Goal: Book appointment/travel/reservation

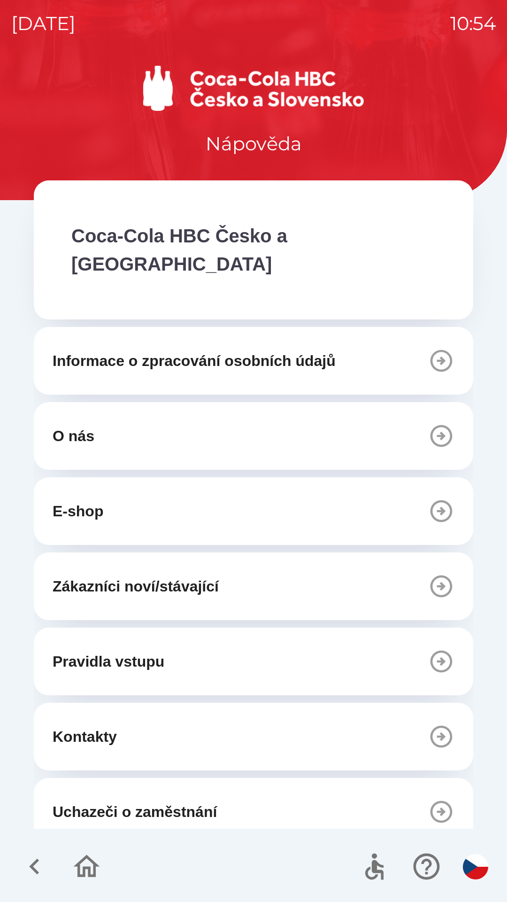
click at [416, 410] on button "O nás" at bounding box center [254, 436] width 440 height 68
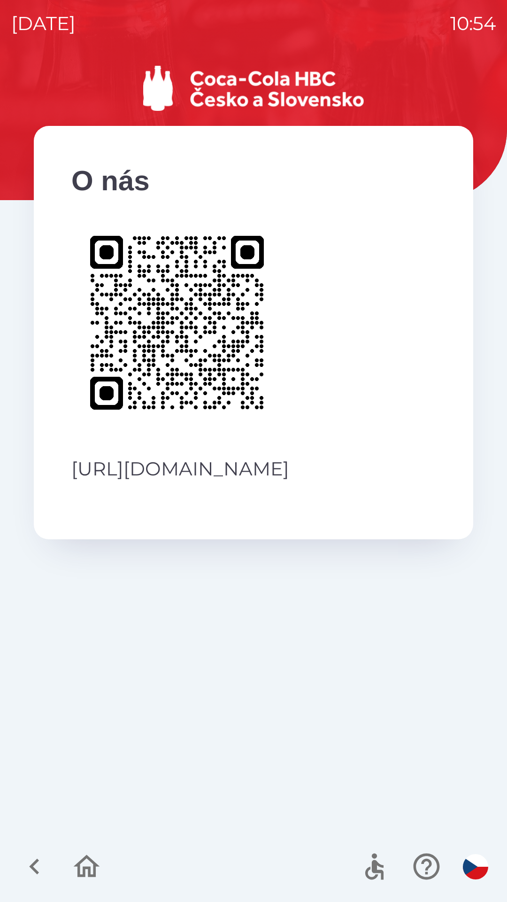
click at [39, 872] on icon "button" at bounding box center [34, 866] width 31 height 31
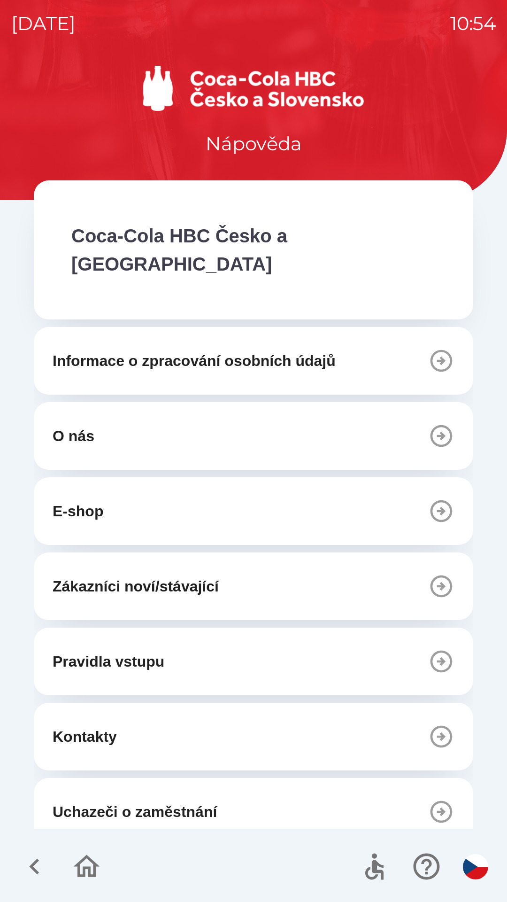
click at [77, 874] on icon "button" at bounding box center [86, 866] width 31 height 31
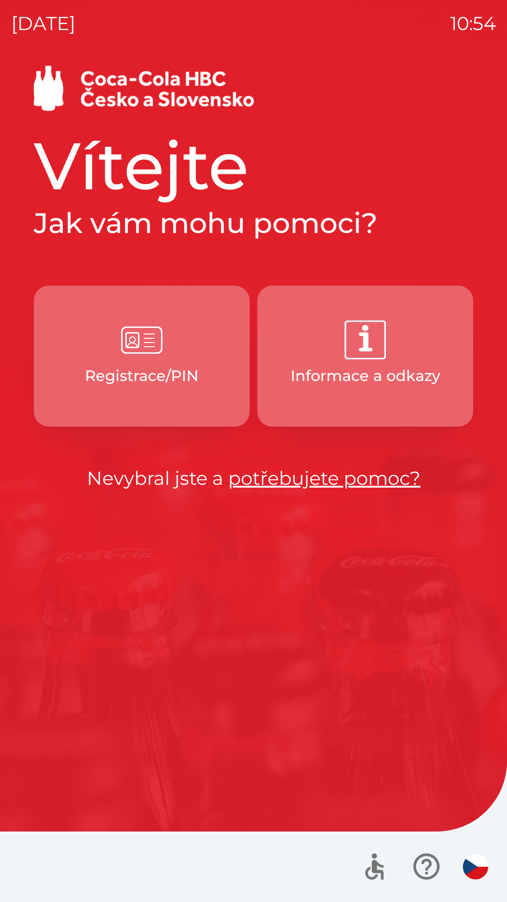
click at [401, 391] on button "Informace a odkazy" at bounding box center [365, 356] width 216 height 141
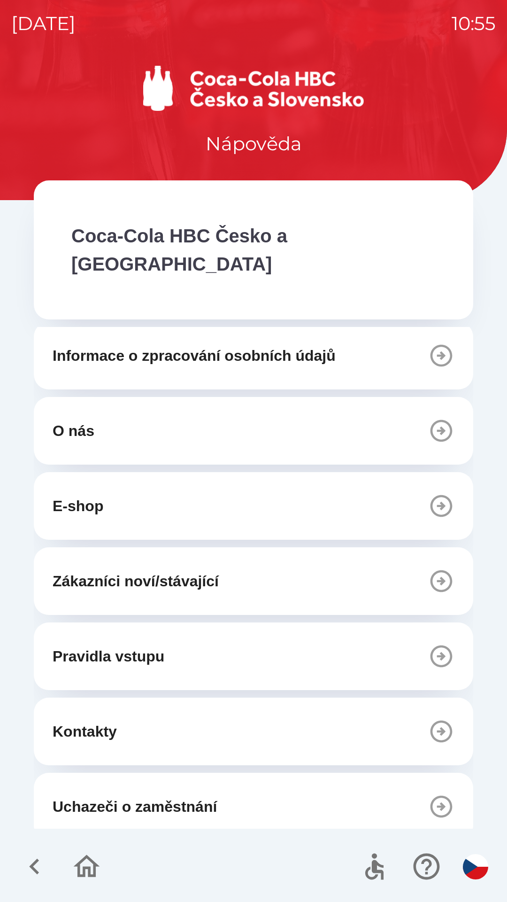
scroll to position [6, 0]
click at [102, 859] on icon "button" at bounding box center [86, 866] width 31 height 31
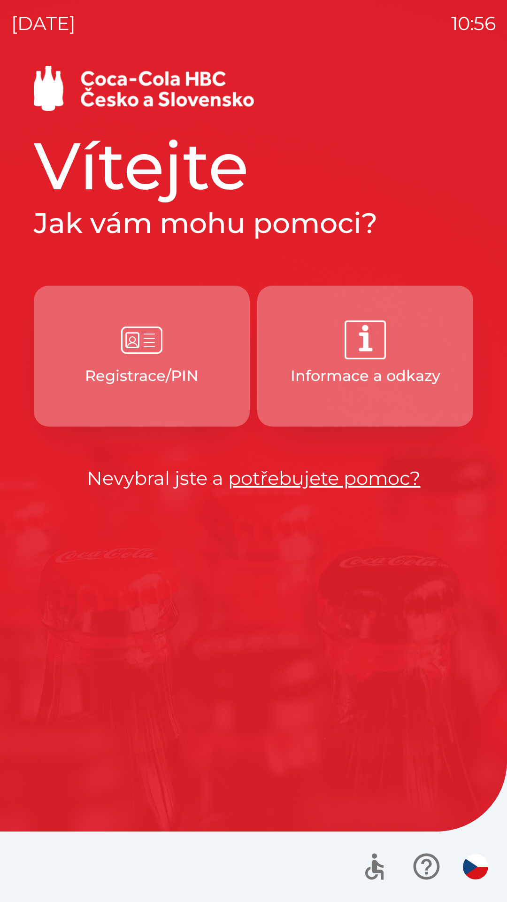
click at [411, 375] on p "Informace a odkazy" at bounding box center [366, 375] width 150 height 23
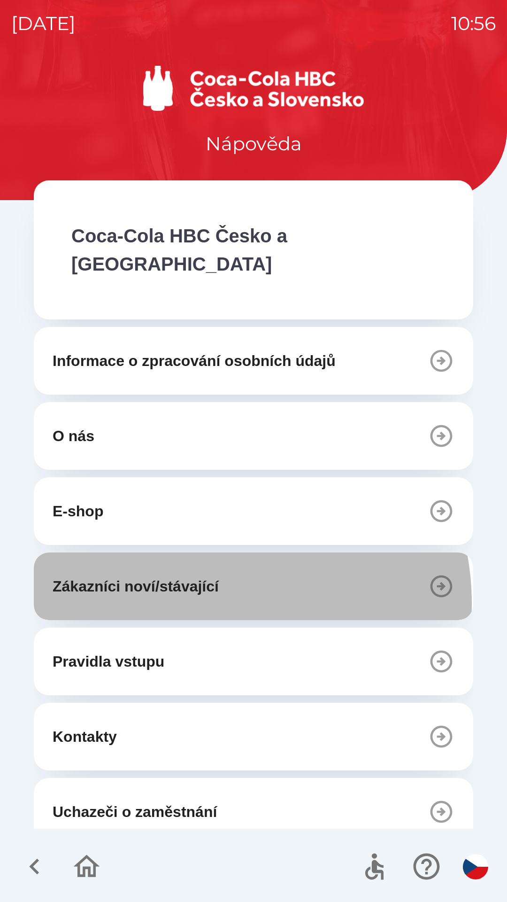
click at [206, 575] on button "Zákazníci noví/stávající" at bounding box center [254, 586] width 440 height 68
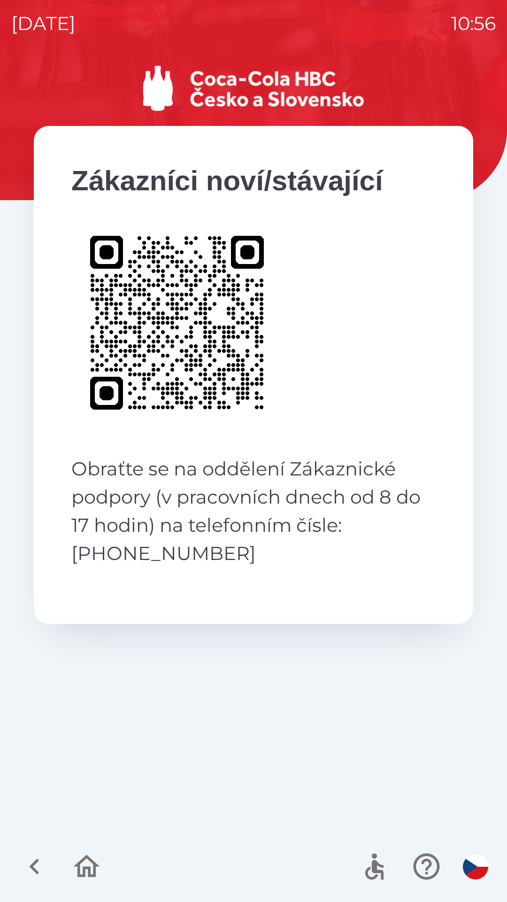
click at [91, 873] on icon "button" at bounding box center [86, 866] width 31 height 31
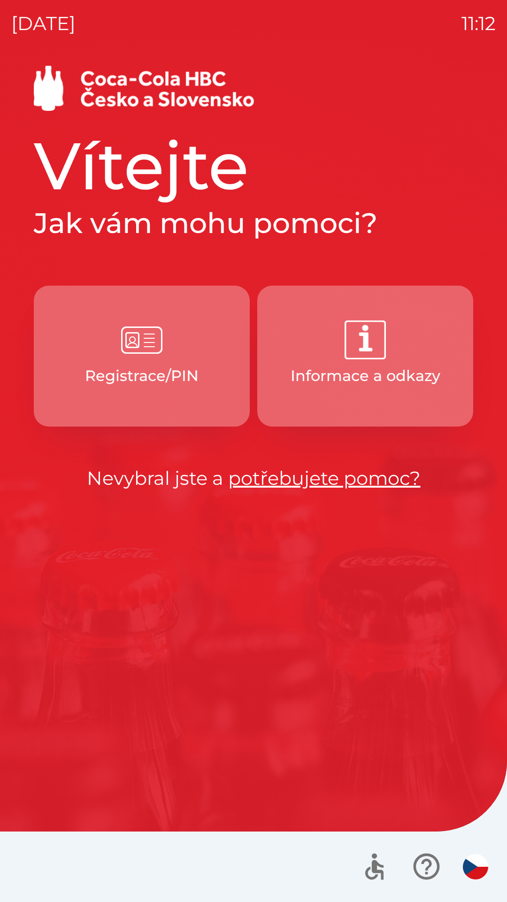
click at [152, 344] on img "button" at bounding box center [141, 339] width 41 height 41
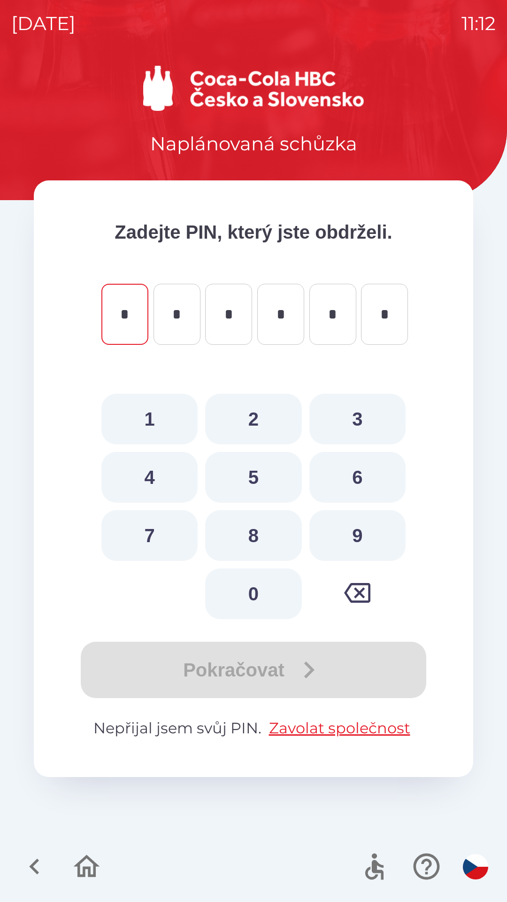
click at [254, 526] on button "8" at bounding box center [253, 535] width 96 height 51
type input "*"
click at [152, 468] on button "4" at bounding box center [149, 477] width 96 height 51
type input "*"
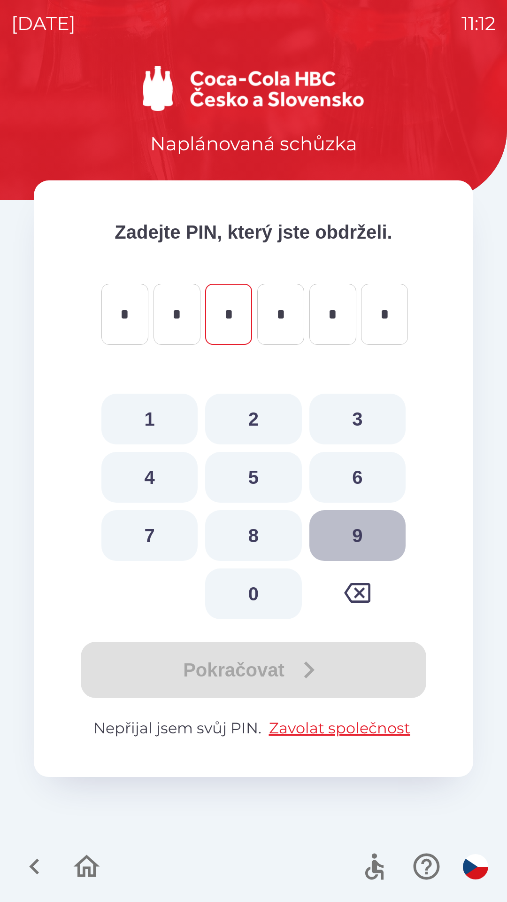
click at [368, 534] on button "9" at bounding box center [358, 535] width 96 height 51
type input "*"
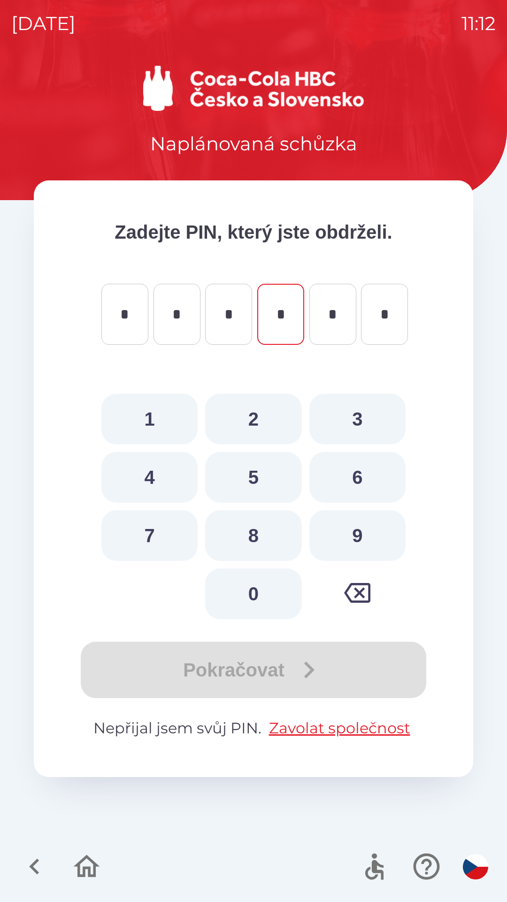
click at [364, 403] on button "3" at bounding box center [358, 419] width 96 height 51
type input "*"
click at [253, 480] on button "5" at bounding box center [253, 477] width 96 height 51
type input "*"
click at [264, 475] on button "5" at bounding box center [253, 477] width 96 height 51
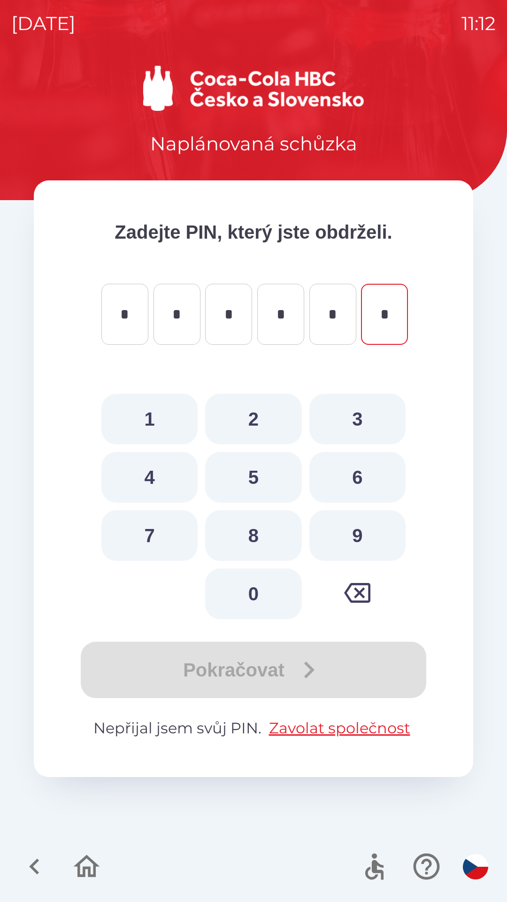
type input "*"
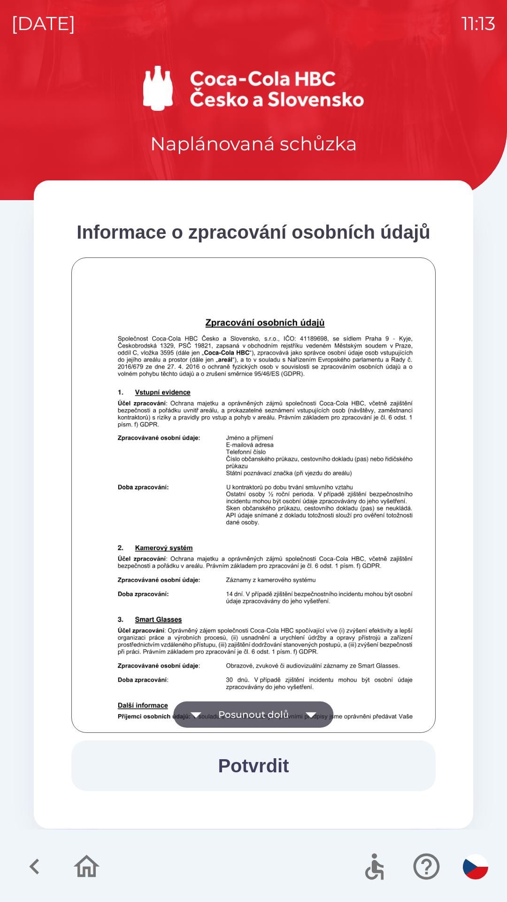
click at [313, 703] on icon "button" at bounding box center [311, 714] width 26 height 26
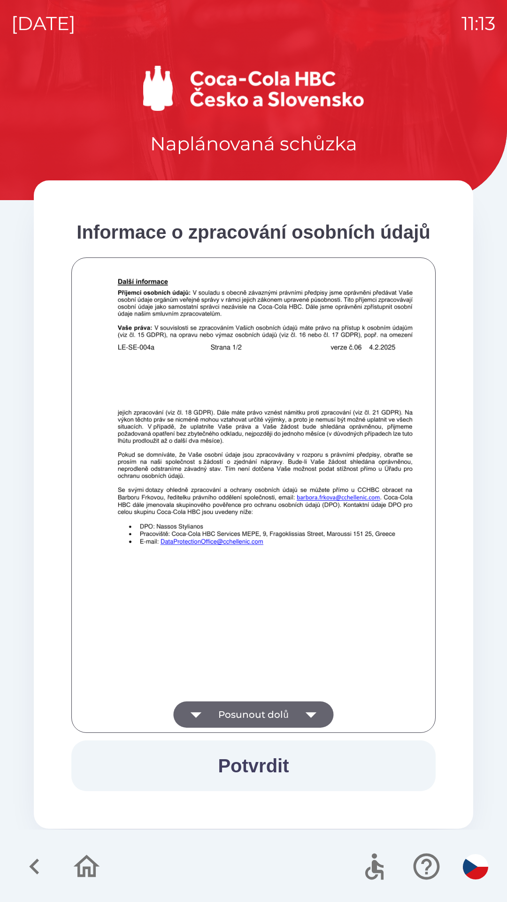
click at [307, 713] on icon "button" at bounding box center [311, 715] width 11 height 6
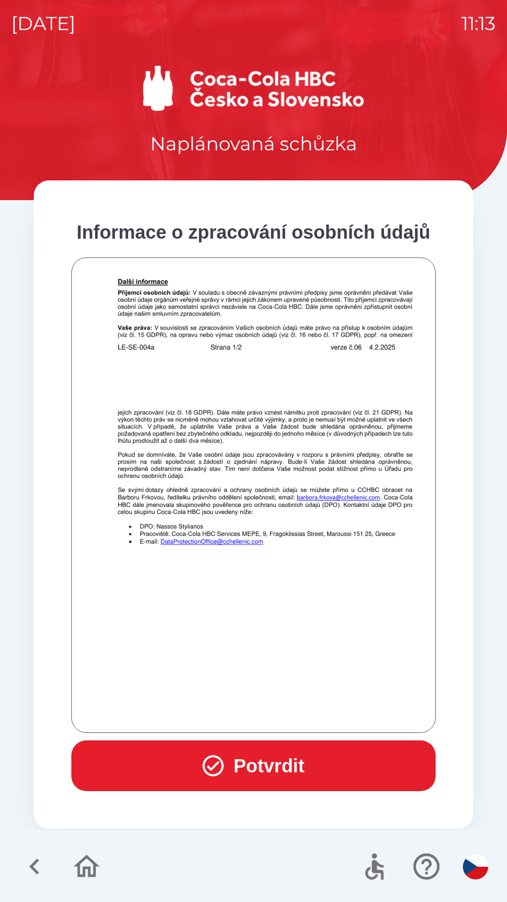
scroll to position [659, 0]
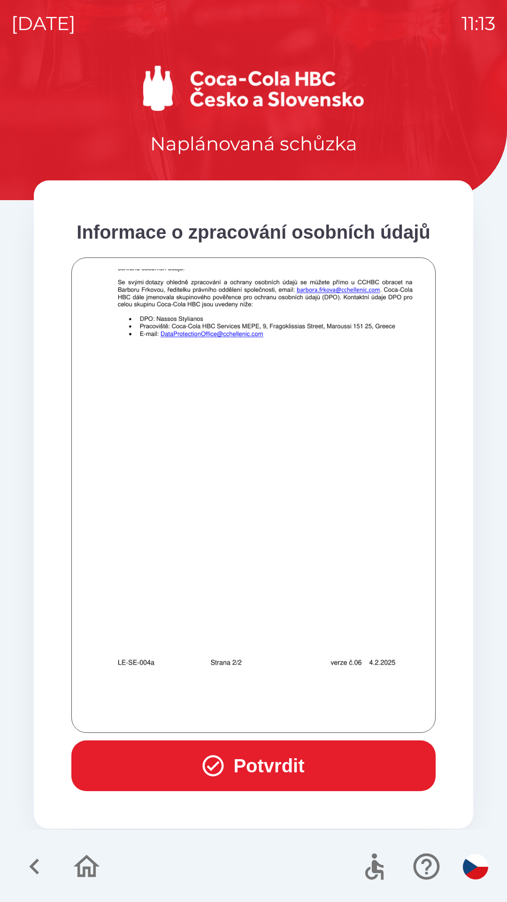
click at [316, 710] on div at bounding box center [253, 495] width 341 height 452
click at [315, 718] on div at bounding box center [253, 495] width 341 height 452
click at [304, 766] on button "Potvrdit" at bounding box center [253, 765] width 364 height 51
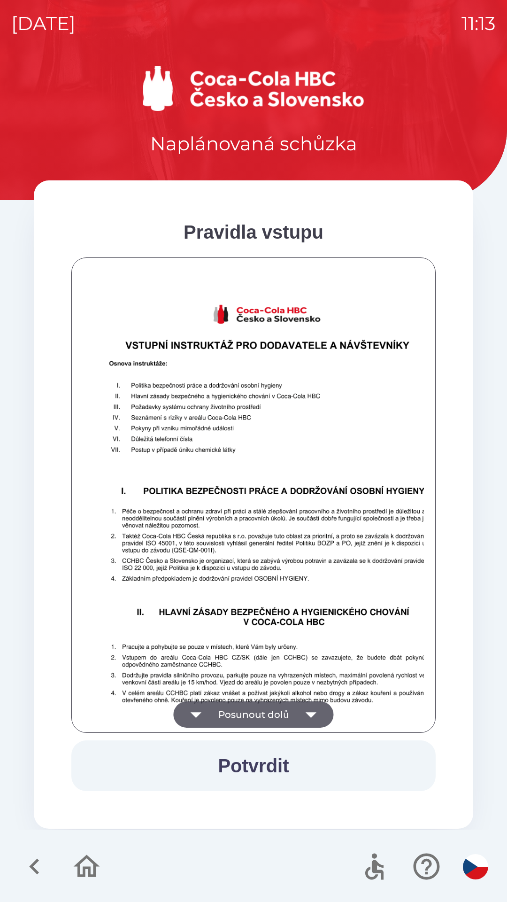
click at [306, 707] on icon "button" at bounding box center [311, 714] width 26 height 26
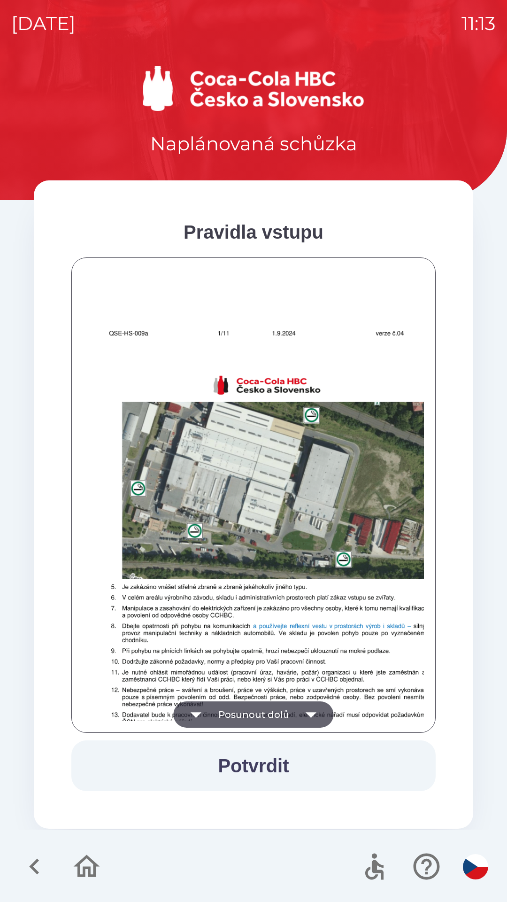
click at [313, 711] on icon "button" at bounding box center [311, 714] width 26 height 26
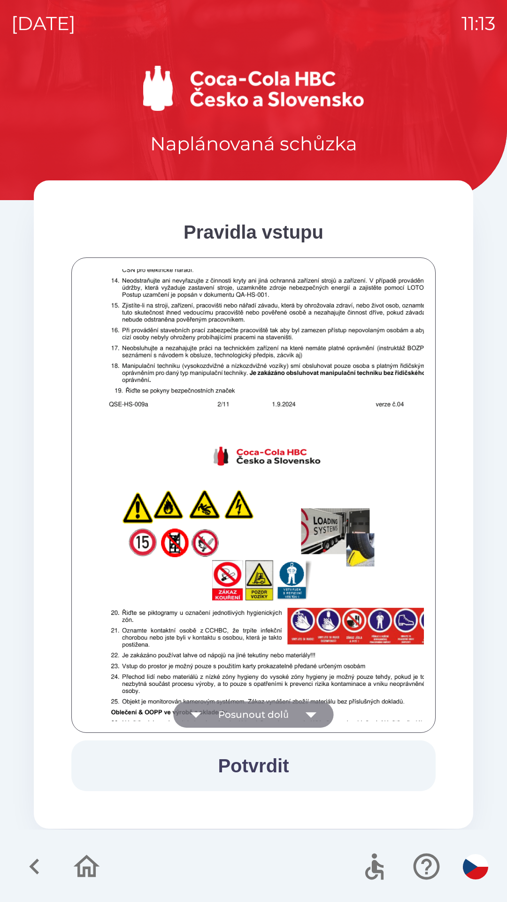
click at [312, 708] on icon "button" at bounding box center [311, 714] width 26 height 26
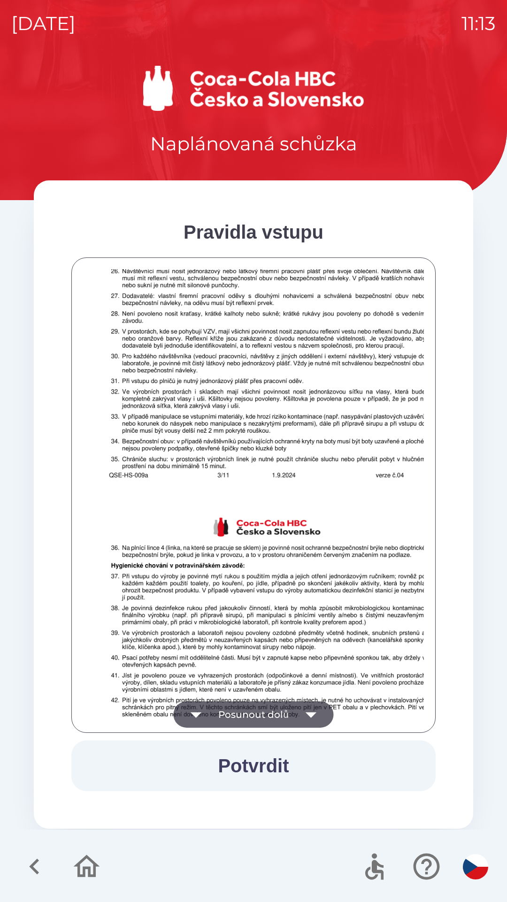
click at [314, 707] on icon "button" at bounding box center [311, 714] width 26 height 26
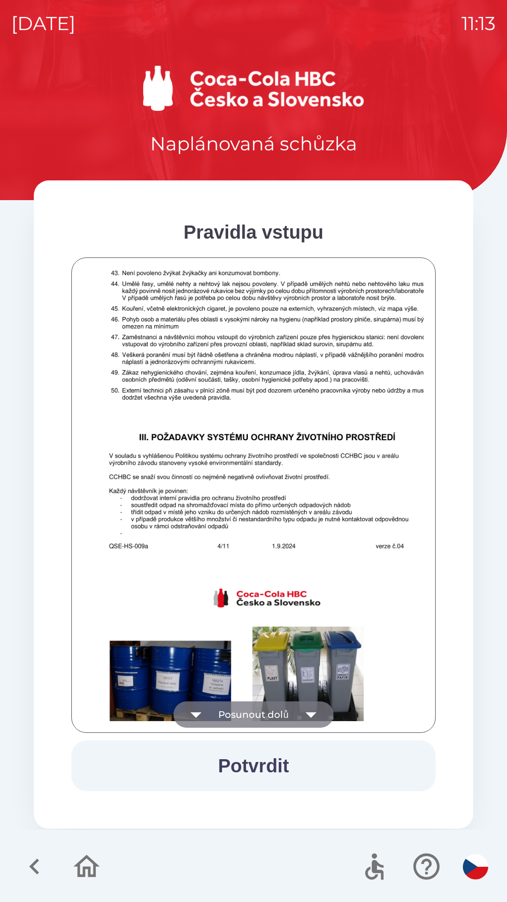
click at [320, 706] on icon "button" at bounding box center [311, 714] width 26 height 26
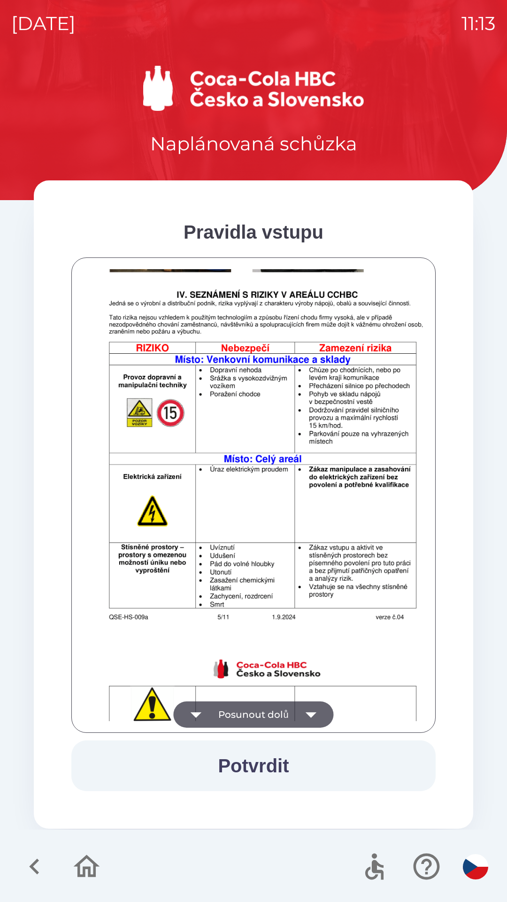
click at [320, 717] on icon "button" at bounding box center [311, 714] width 26 height 26
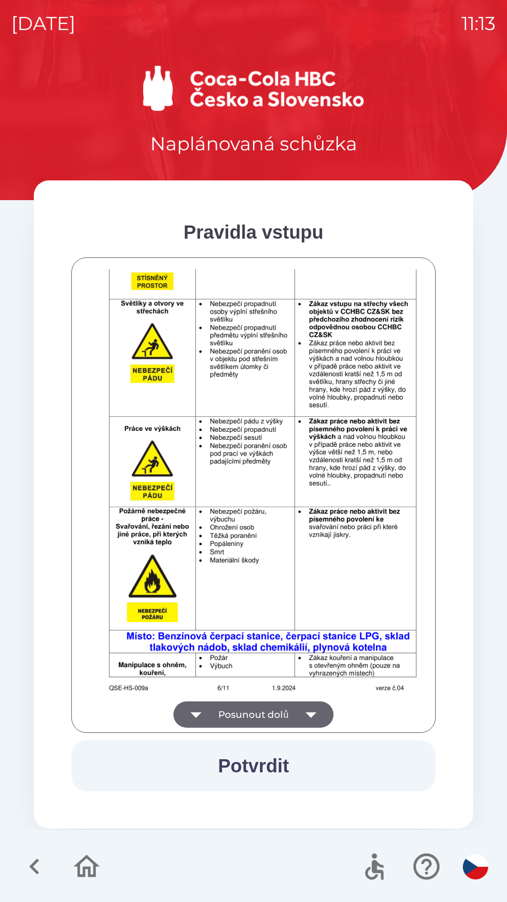
click at [312, 763] on button "Potvrdit" at bounding box center [253, 765] width 364 height 51
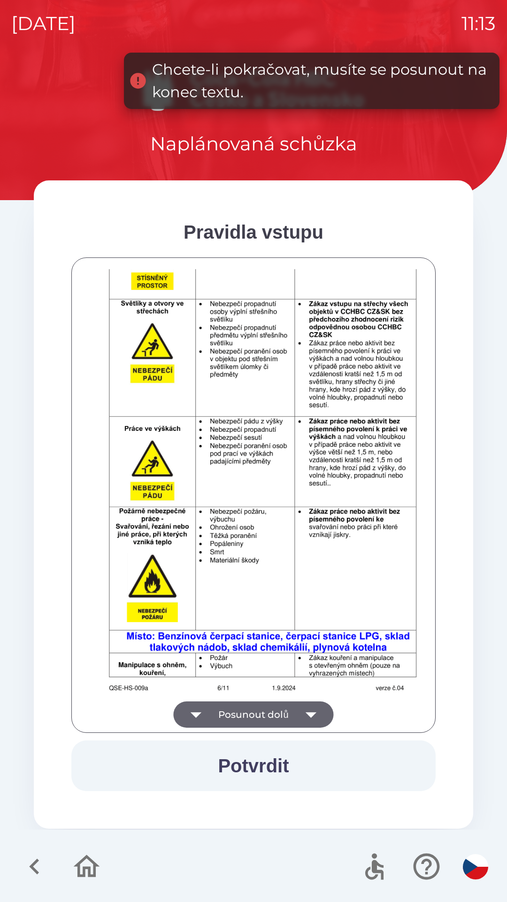
click at [314, 691] on img at bounding box center [265, 448] width 364 height 515
click at [306, 711] on icon "button" at bounding box center [311, 714] width 26 height 26
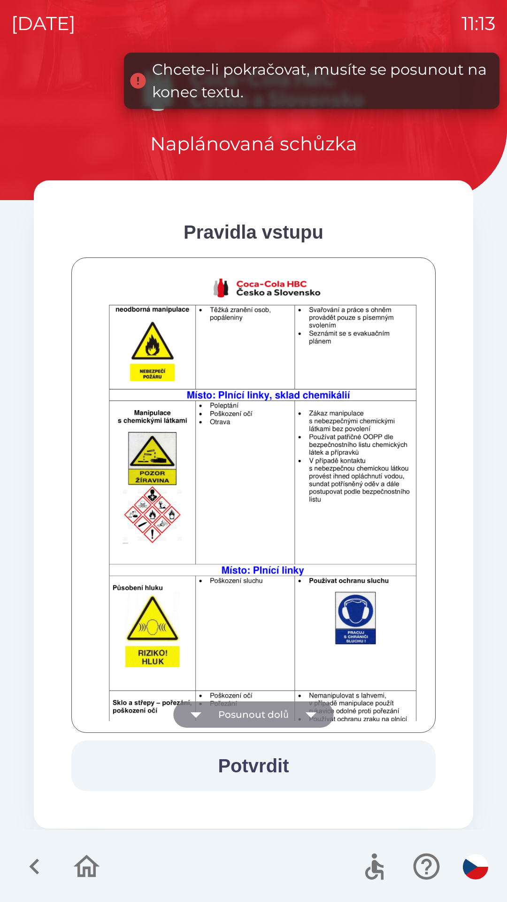
click at [315, 717] on icon "button" at bounding box center [311, 714] width 26 height 26
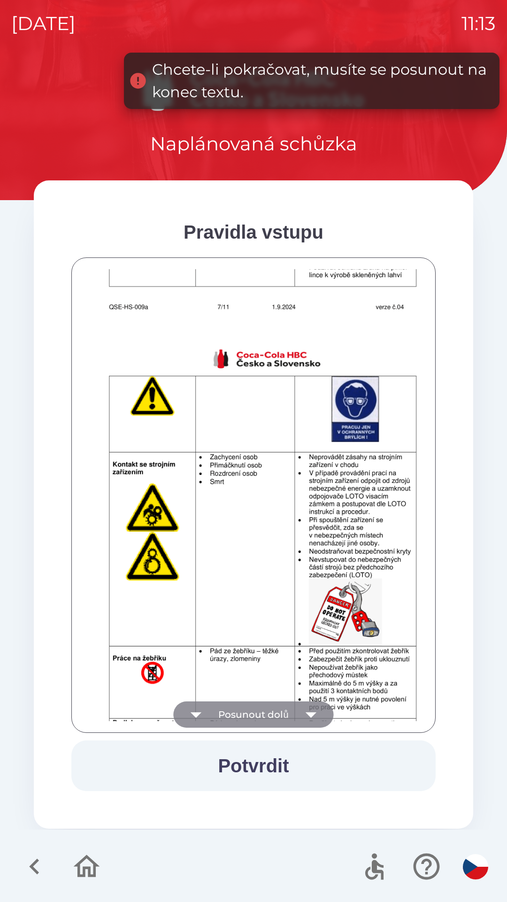
click at [321, 718] on icon "button" at bounding box center [311, 714] width 26 height 26
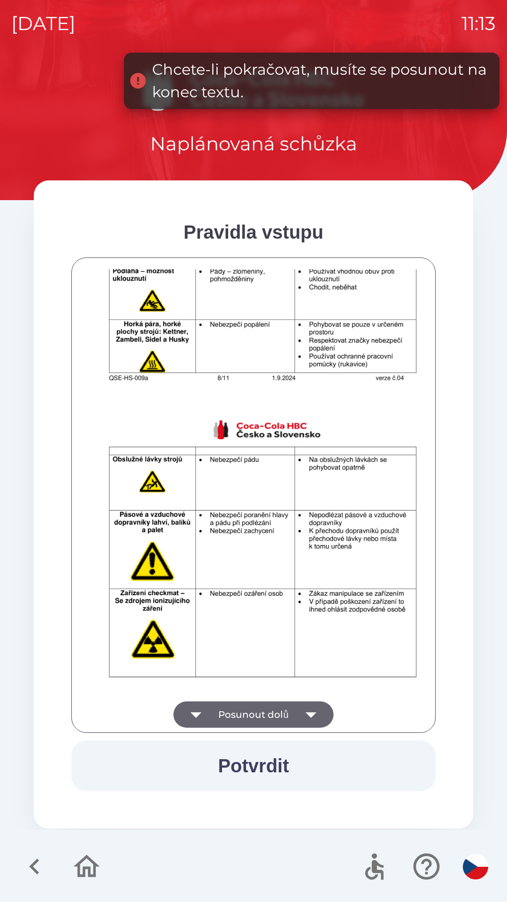
click at [322, 715] on icon "button" at bounding box center [311, 714] width 26 height 26
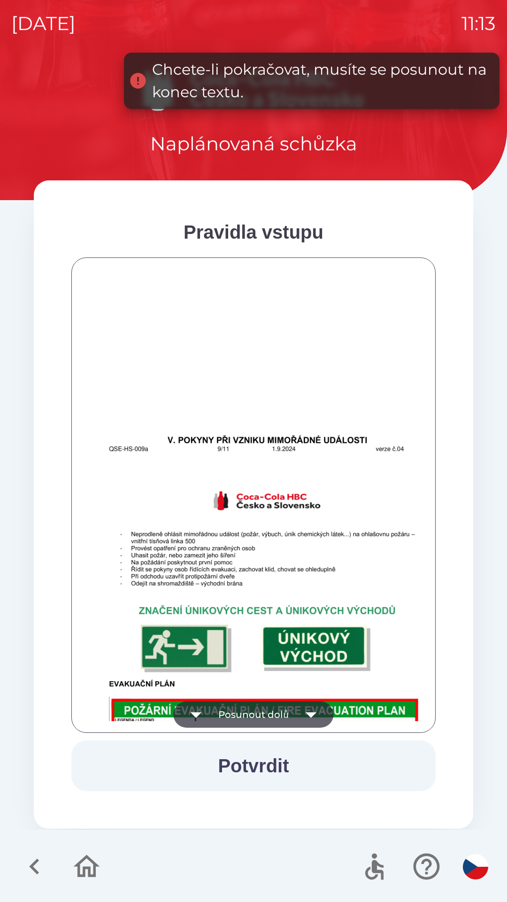
click at [315, 707] on icon "button" at bounding box center [311, 714] width 26 height 26
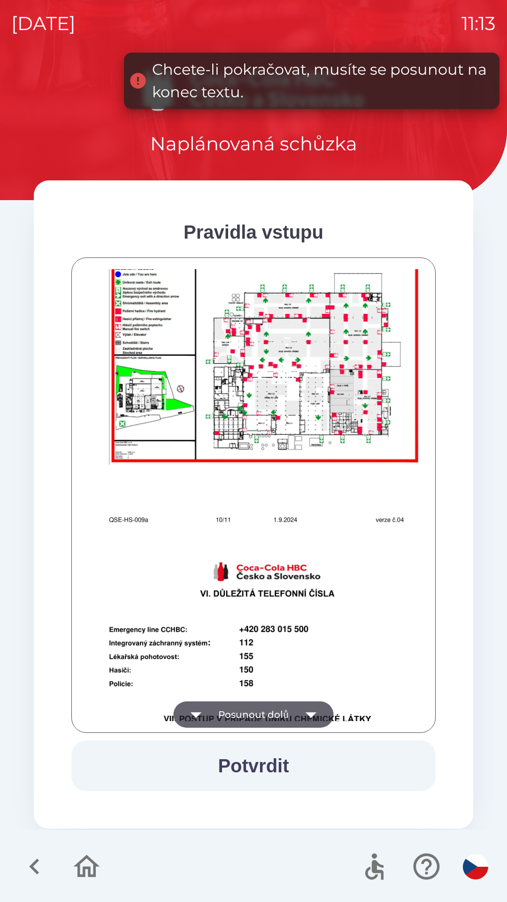
click at [321, 708] on icon "button" at bounding box center [311, 714] width 26 height 26
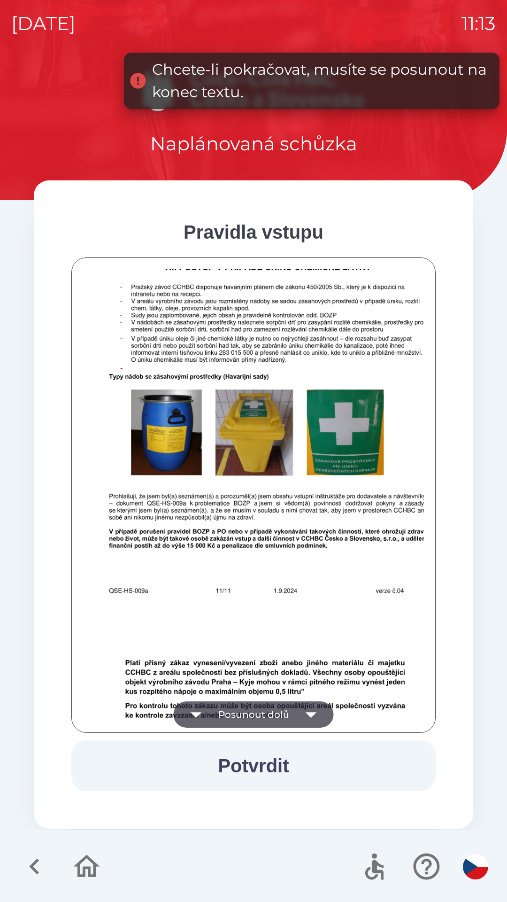
click at [311, 712] on icon "button" at bounding box center [311, 714] width 26 height 26
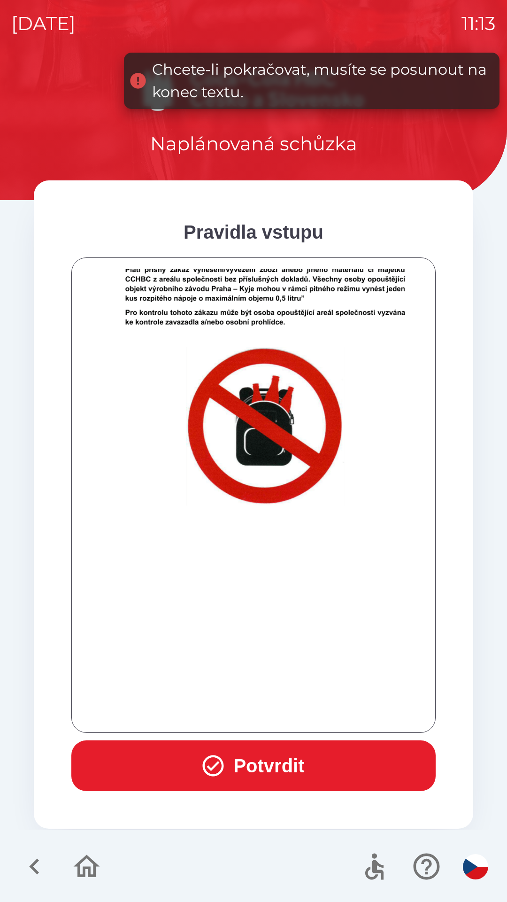
click at [312, 708] on div at bounding box center [253, 495] width 341 height 452
click at [320, 707] on div at bounding box center [253, 495] width 341 height 452
click at [313, 773] on button "Potvrdit" at bounding box center [253, 765] width 364 height 51
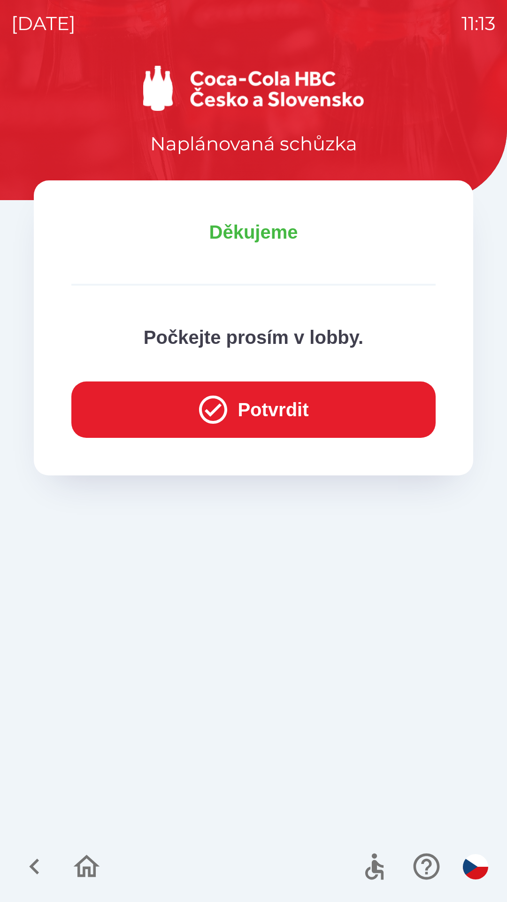
click at [273, 404] on button "Potvrdit" at bounding box center [253, 409] width 364 height 56
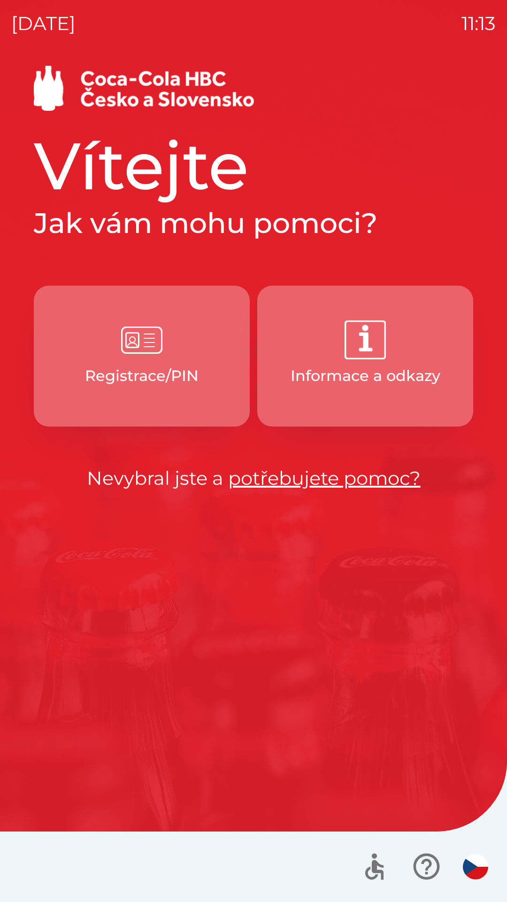
click at [200, 363] on button "Registrace/PIN" at bounding box center [142, 356] width 216 height 141
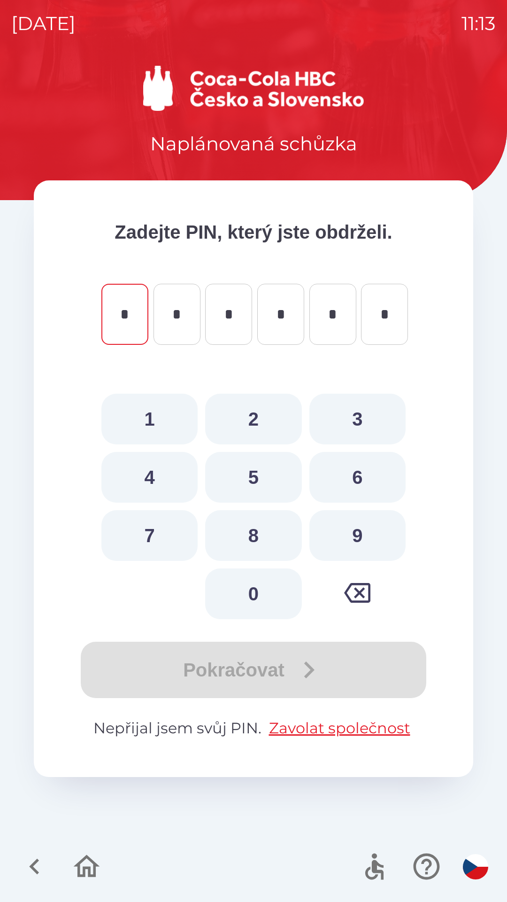
click at [368, 472] on button "6" at bounding box center [358, 477] width 96 height 51
type input "*"
click at [143, 414] on button "1" at bounding box center [149, 419] width 96 height 51
type input "*"
click at [363, 412] on button "3" at bounding box center [358, 419] width 96 height 51
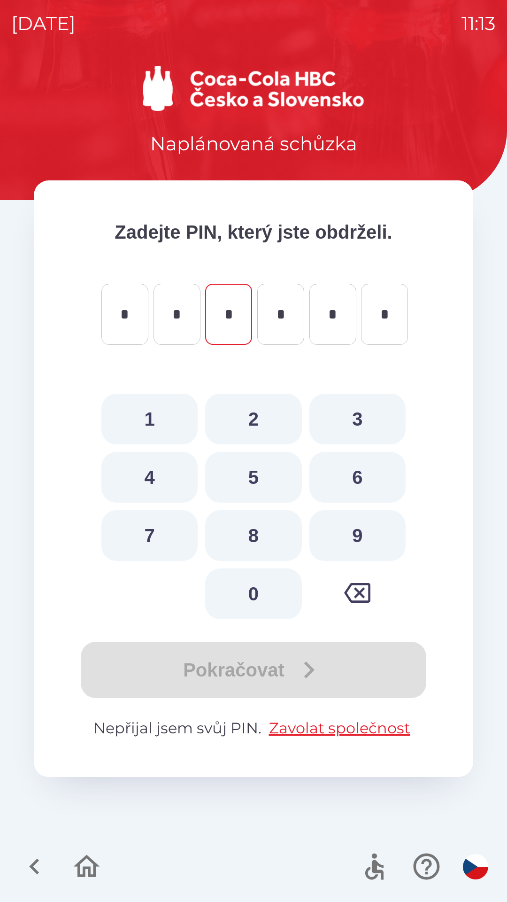
type input "*"
click at [141, 537] on button "7" at bounding box center [149, 535] width 96 height 51
type input "*"
click at [268, 472] on button "5" at bounding box center [253, 477] width 96 height 51
type input "*"
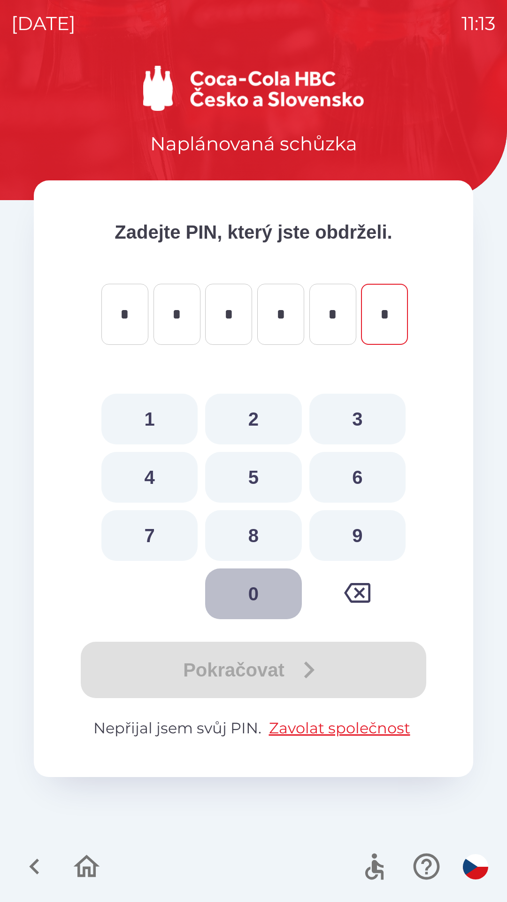
click at [258, 590] on button "0" at bounding box center [253, 593] width 96 height 51
type input "*"
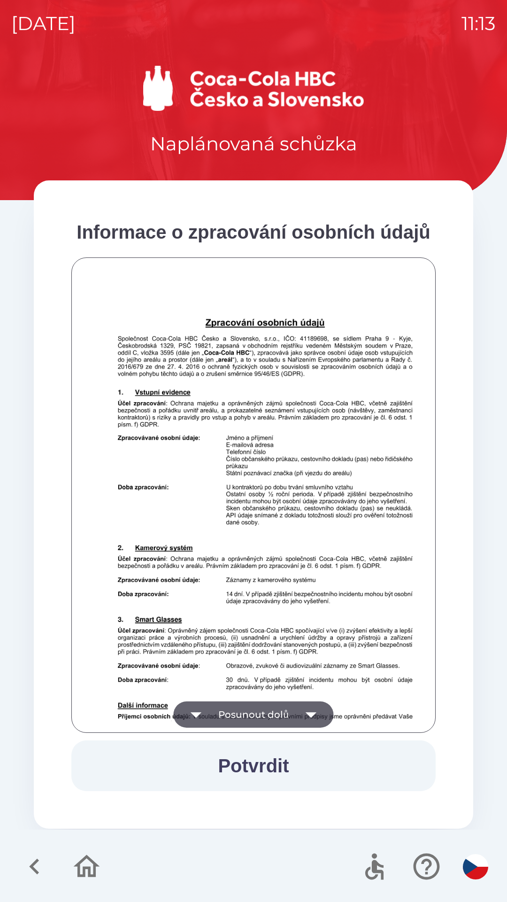
click at [268, 759] on button "Potvrdit" at bounding box center [253, 765] width 364 height 51
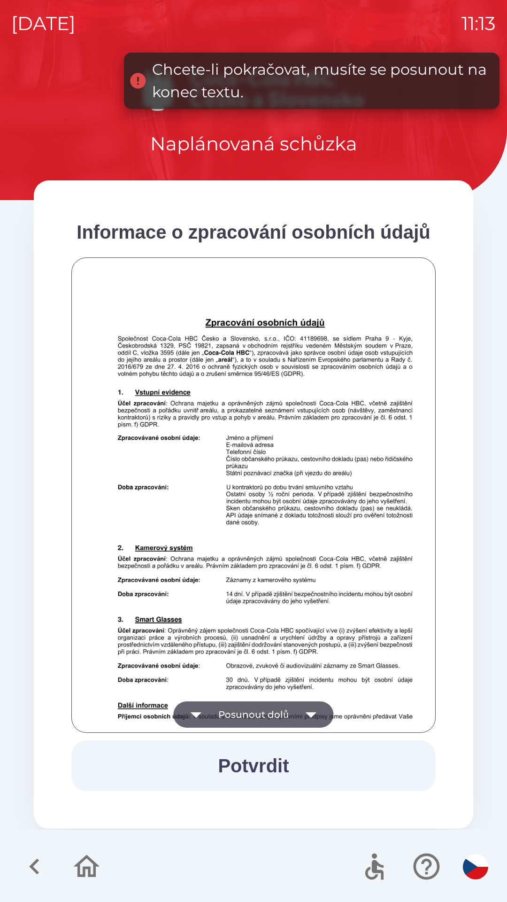
click at [266, 713] on button "Posunout dolů" at bounding box center [253, 714] width 160 height 26
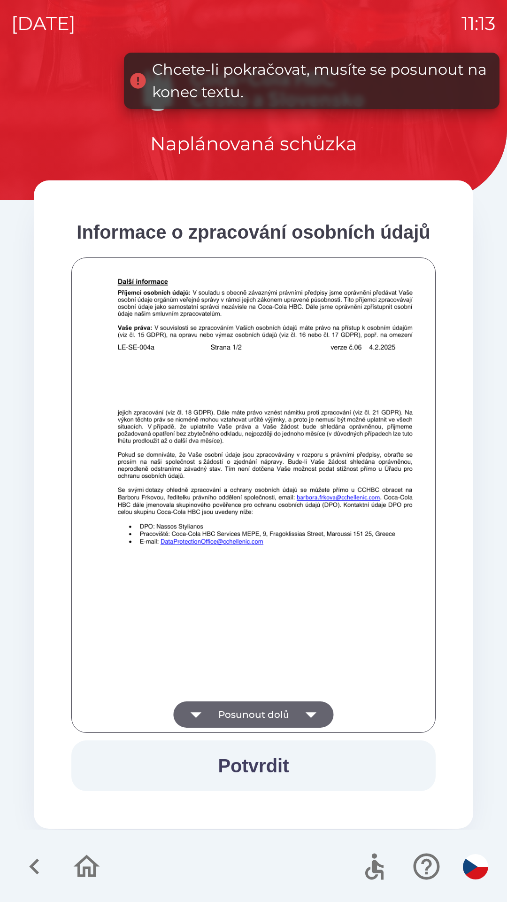
click at [273, 712] on button "Posunout dolů" at bounding box center [253, 714] width 160 height 26
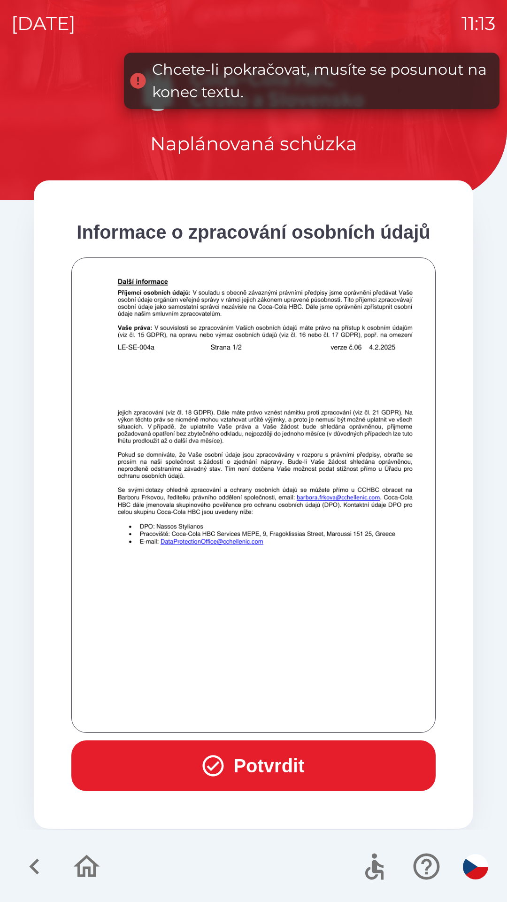
scroll to position [659, 0]
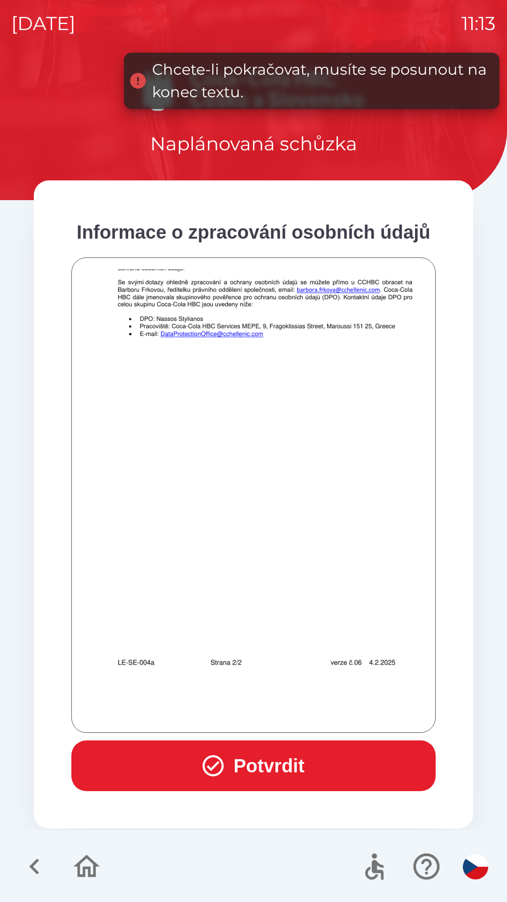
click at [273, 718] on div at bounding box center [253, 495] width 341 height 452
click at [269, 764] on button "Potvrdit" at bounding box center [253, 765] width 364 height 51
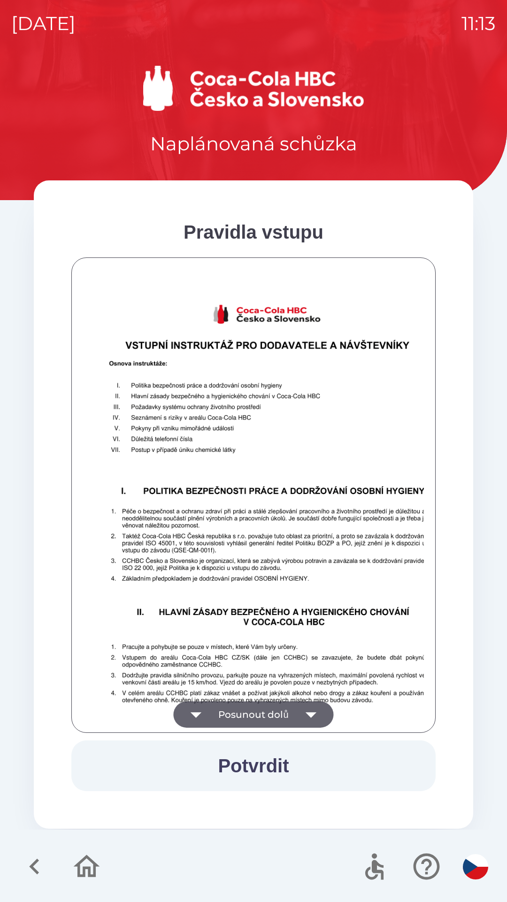
click at [263, 710] on button "Posunout dolů" at bounding box center [253, 714] width 160 height 26
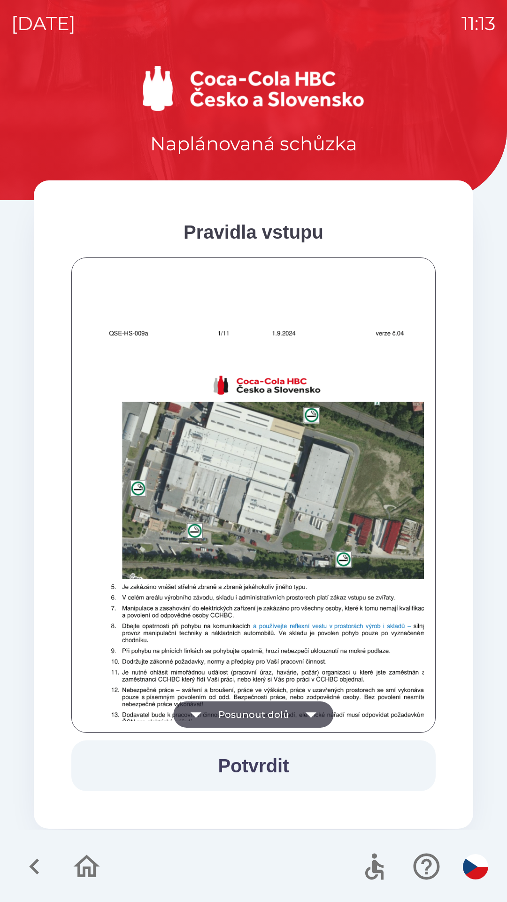
click at [258, 711] on button "Posunout dolů" at bounding box center [253, 714] width 160 height 26
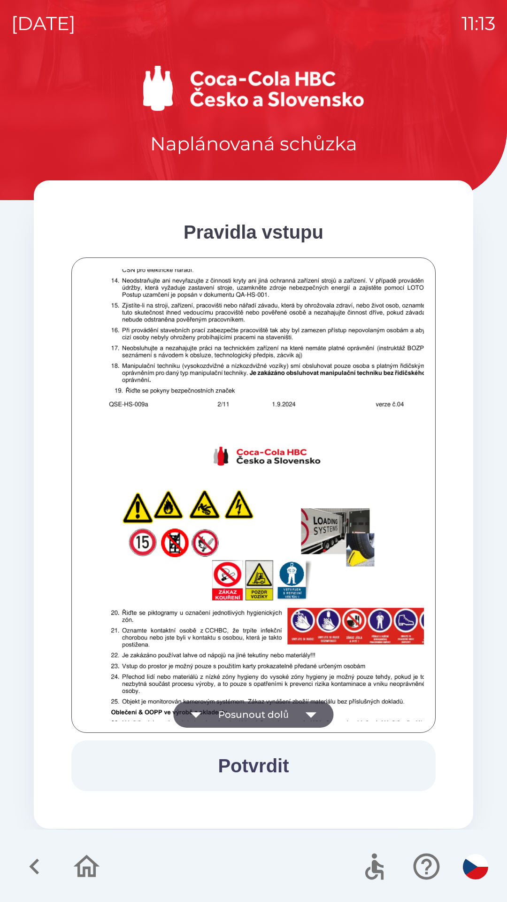
click at [257, 716] on button "Posunout dolů" at bounding box center [253, 714] width 160 height 26
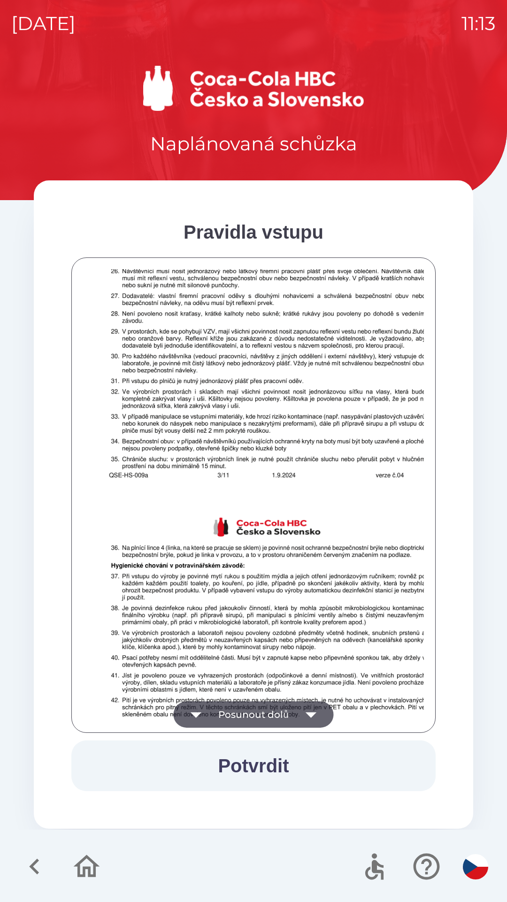
click at [263, 717] on button "Posunout dolů" at bounding box center [253, 714] width 160 height 26
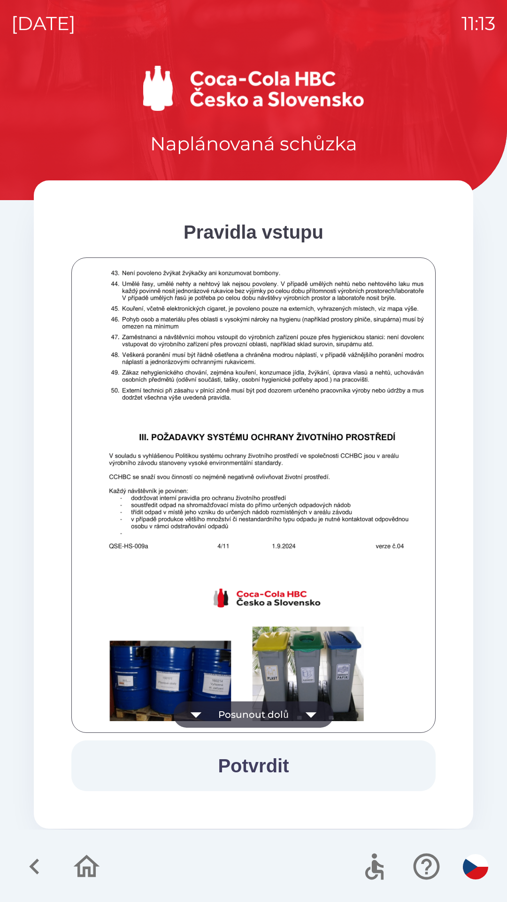
click at [264, 718] on button "Posunout dolů" at bounding box center [253, 714] width 160 height 26
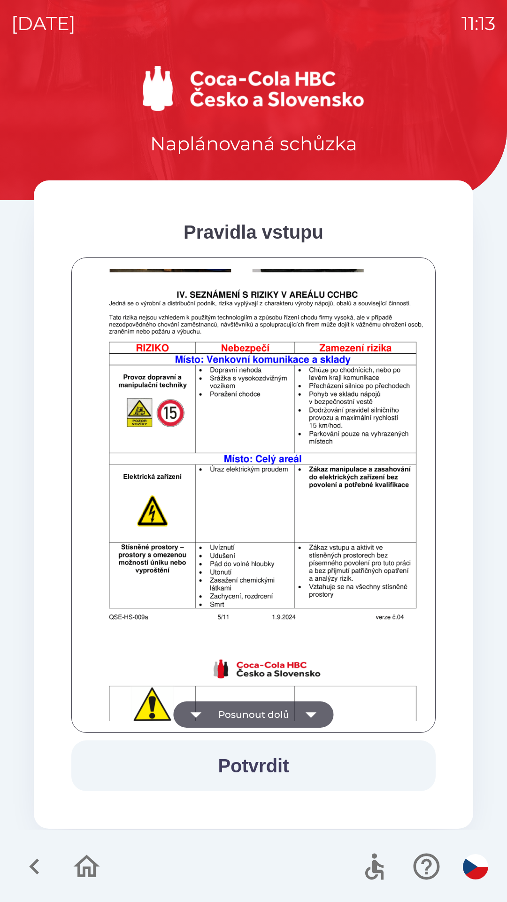
click at [263, 718] on button "Posunout dolů" at bounding box center [253, 714] width 160 height 26
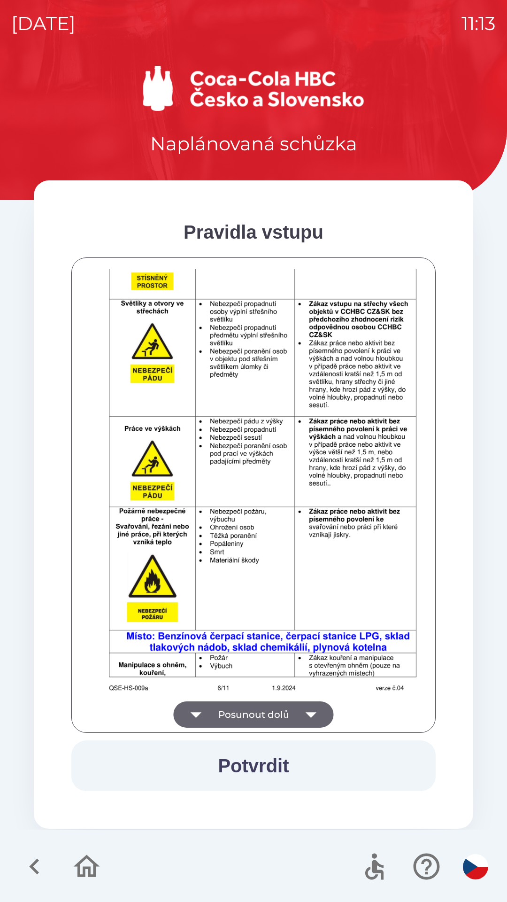
click at [264, 716] on button "Posunout dolů" at bounding box center [253, 714] width 160 height 26
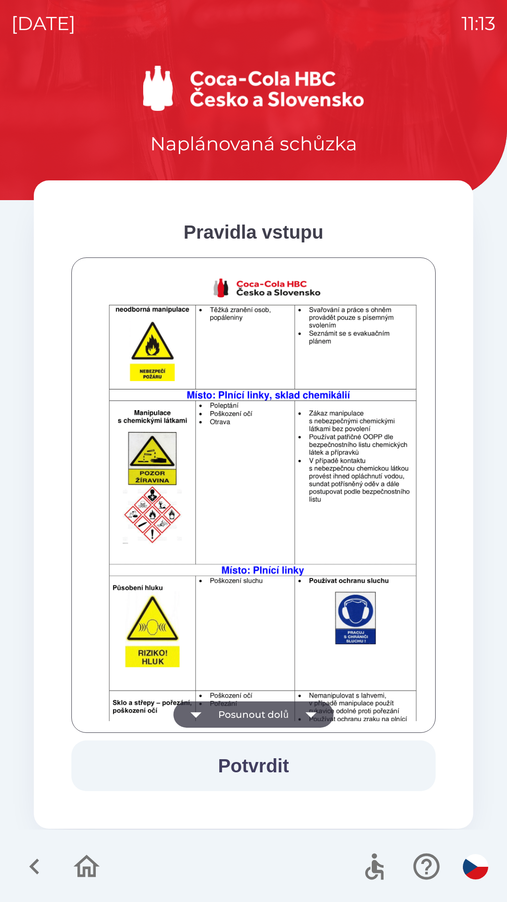
click at [264, 715] on button "Posunout dolů" at bounding box center [253, 714] width 160 height 26
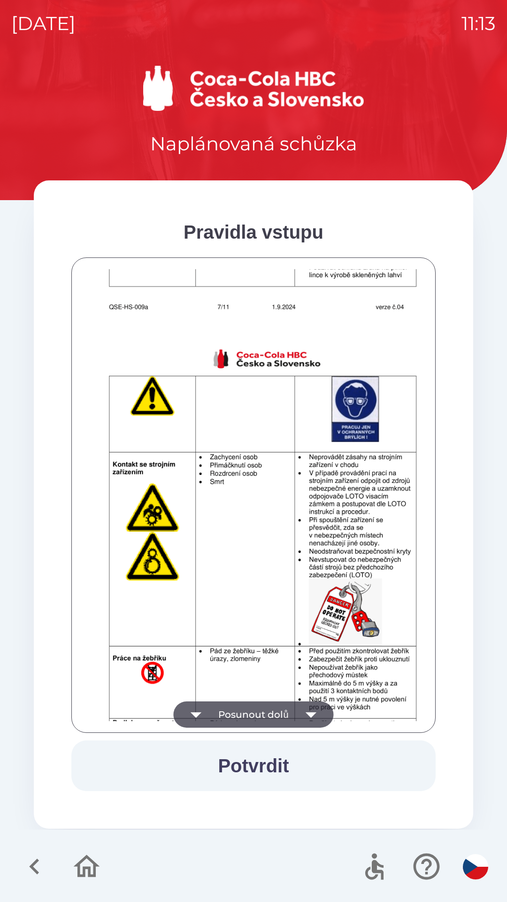
click at [264, 716] on button "Posunout dolů" at bounding box center [253, 714] width 160 height 26
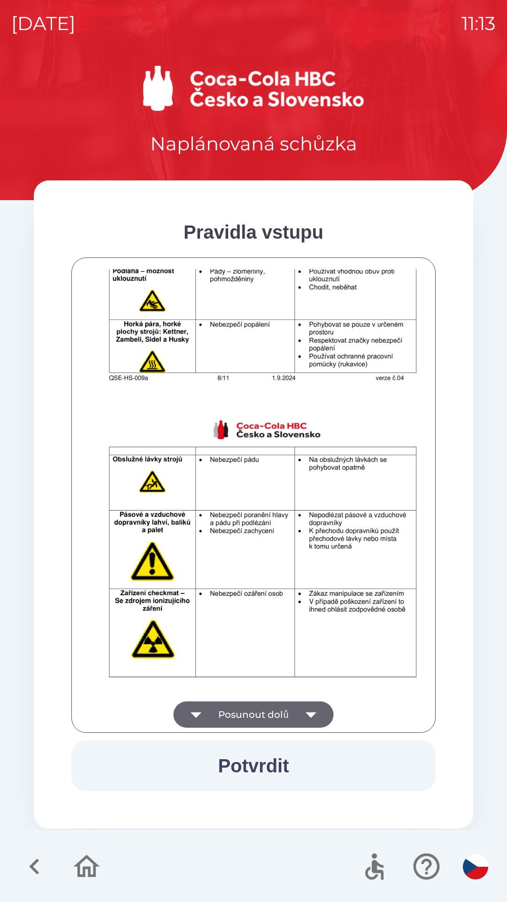
click at [264, 716] on button "Posunout dolů" at bounding box center [253, 714] width 160 height 26
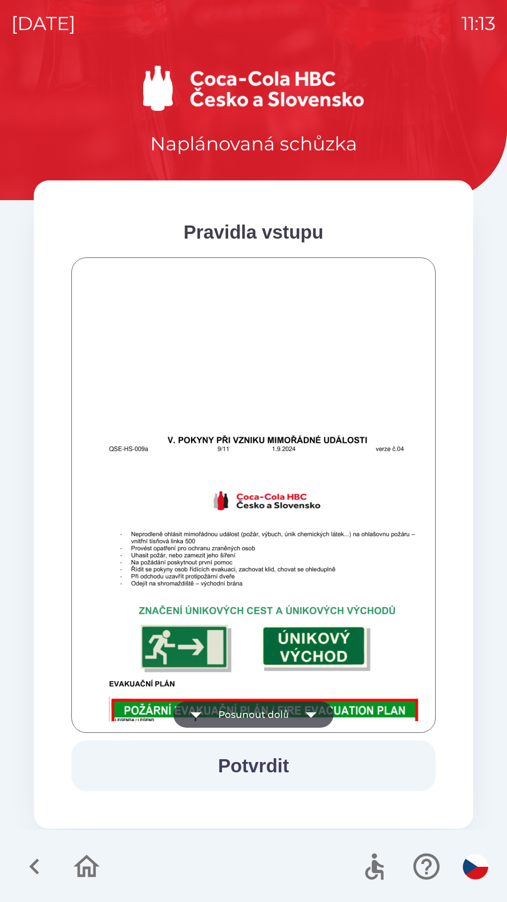
click at [265, 717] on button "Posunout dolů" at bounding box center [253, 714] width 160 height 26
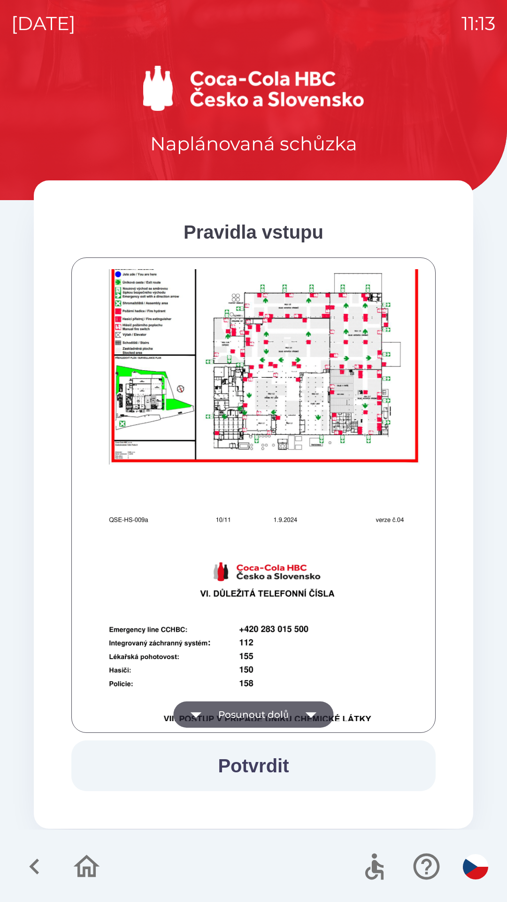
click at [265, 711] on button "Posunout dolů" at bounding box center [253, 714] width 160 height 26
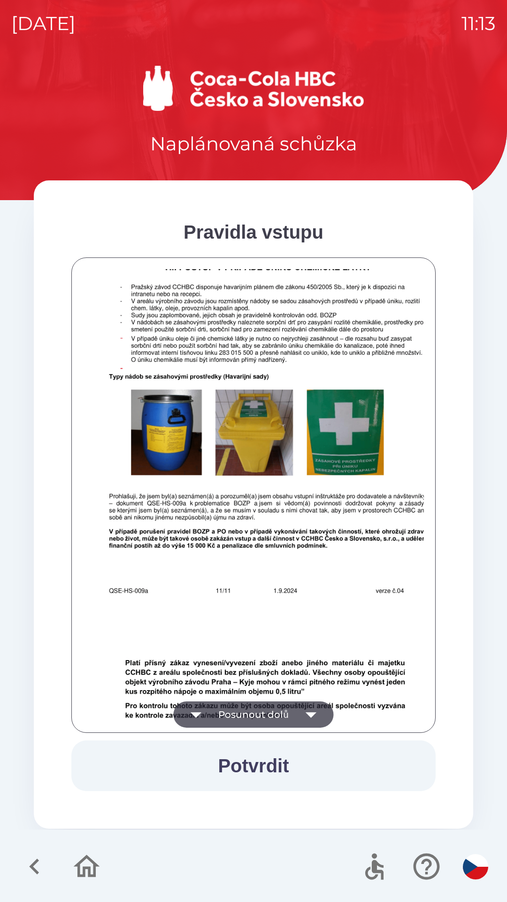
click at [264, 717] on button "Posunout dolů" at bounding box center [253, 714] width 160 height 26
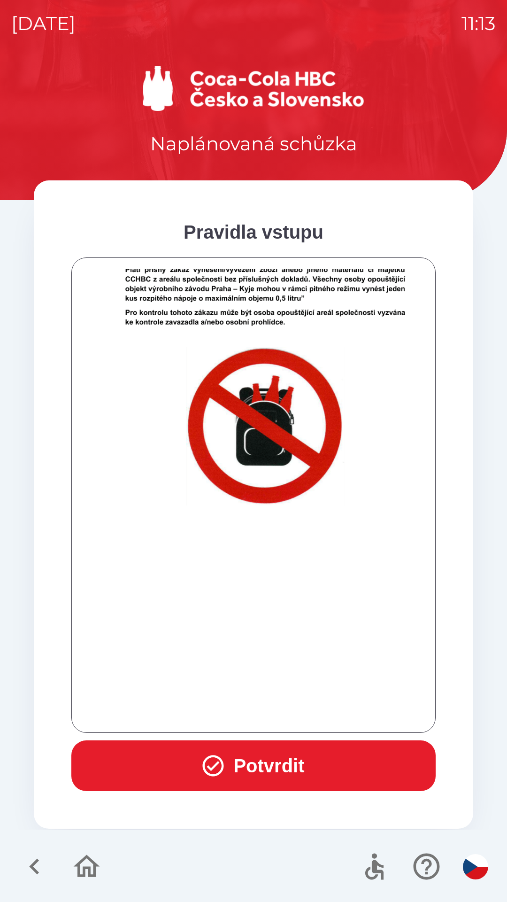
click at [266, 715] on div at bounding box center [253, 495] width 341 height 452
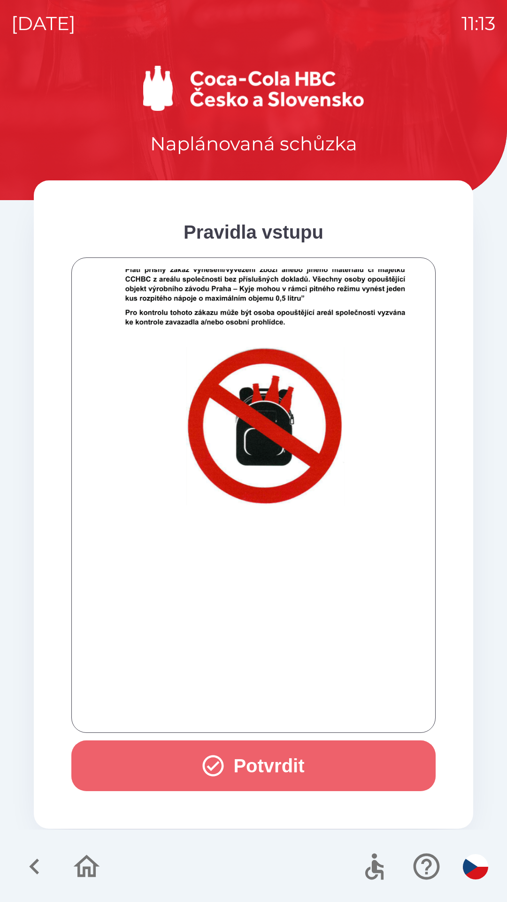
click at [263, 766] on button "Potvrdit" at bounding box center [253, 765] width 364 height 51
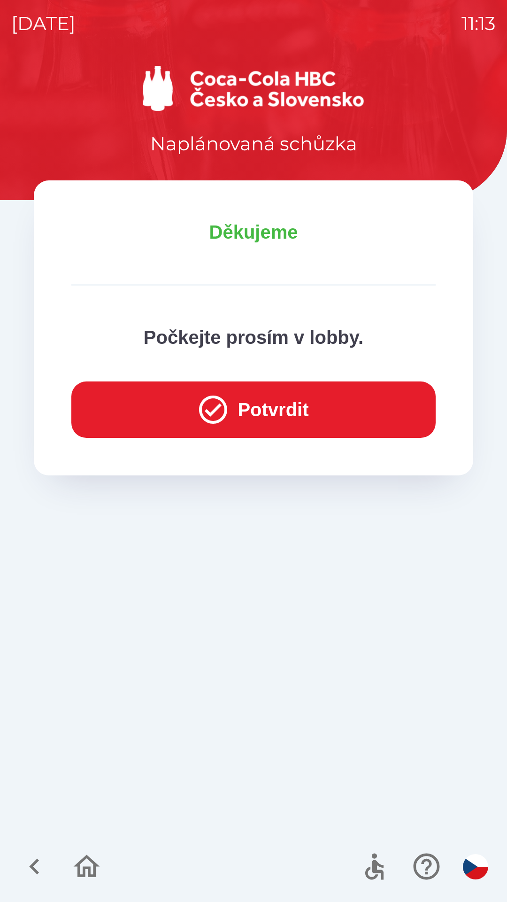
click at [201, 420] on icon "button" at bounding box center [213, 409] width 28 height 28
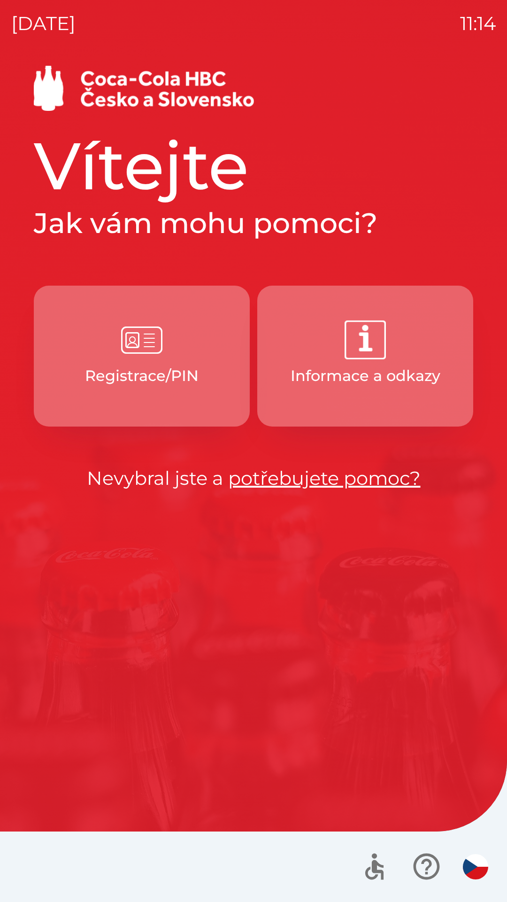
click at [139, 375] on p "Registrace/PIN" at bounding box center [142, 375] width 114 height 23
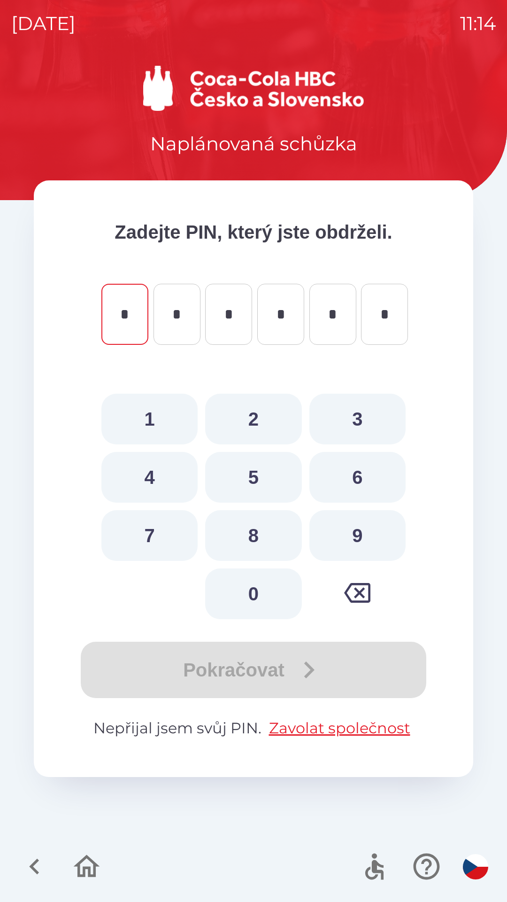
click at [343, 480] on button "6" at bounding box center [358, 477] width 96 height 51
type input "*"
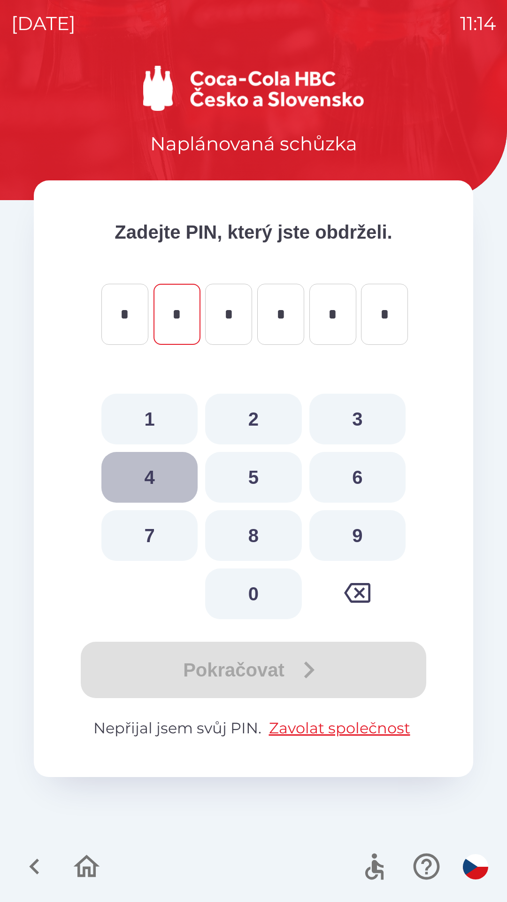
click at [179, 466] on button "4" at bounding box center [149, 477] width 96 height 51
type input "*"
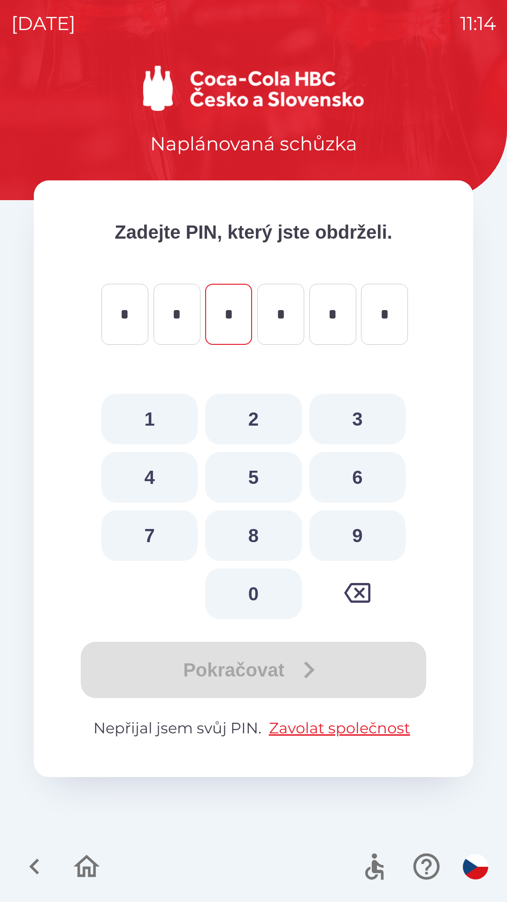
click at [338, 477] on button "6" at bounding box center [358, 477] width 96 height 51
type input "*"
click at [157, 467] on button "4" at bounding box center [149, 477] width 96 height 51
type input "*"
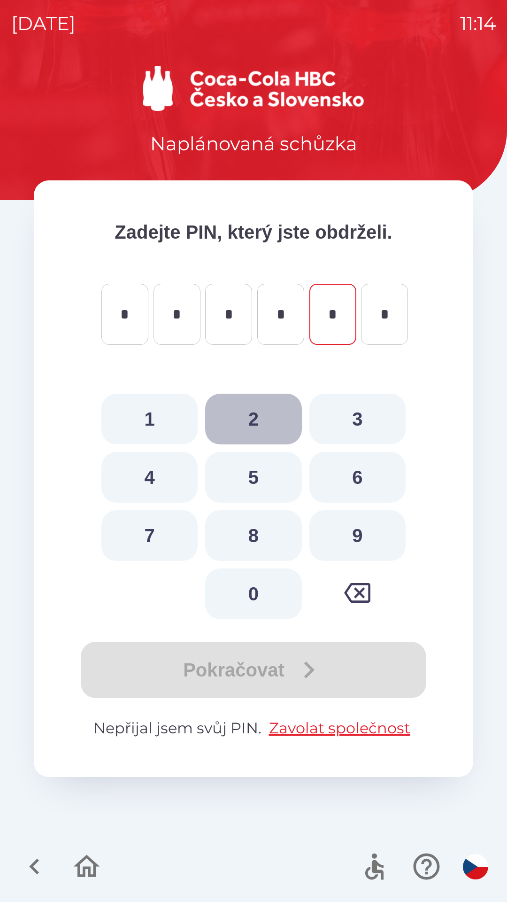
click at [254, 417] on button "2" at bounding box center [253, 419] width 96 height 51
type input "*"
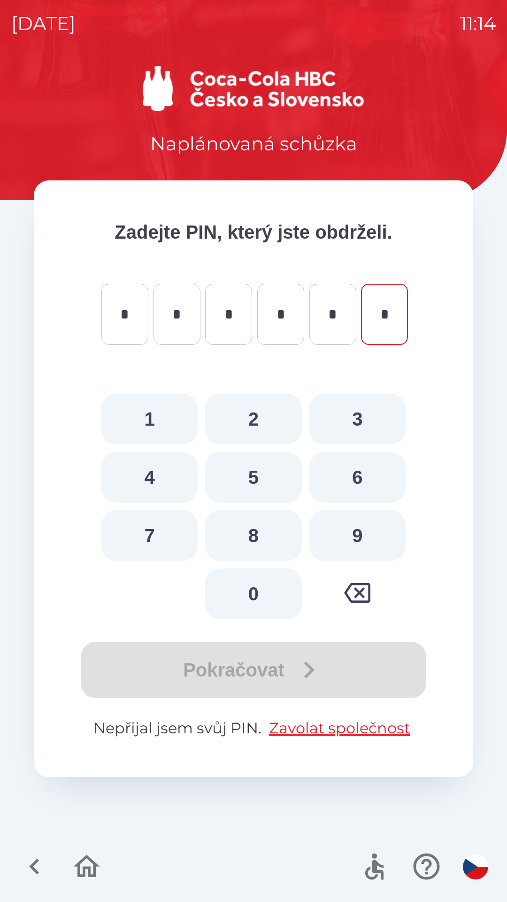
click at [154, 538] on button "7" at bounding box center [149, 535] width 96 height 51
type input "*"
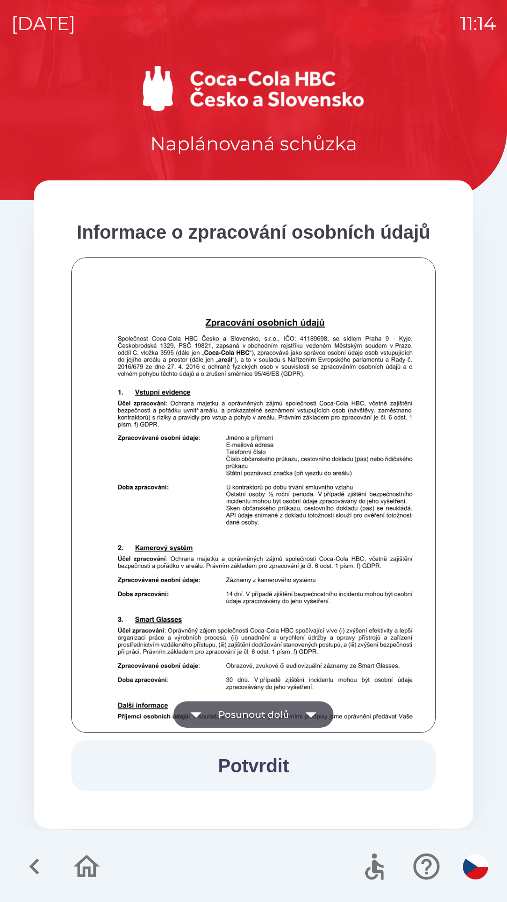
click at [243, 712] on button "Posunout dolů" at bounding box center [253, 714] width 160 height 26
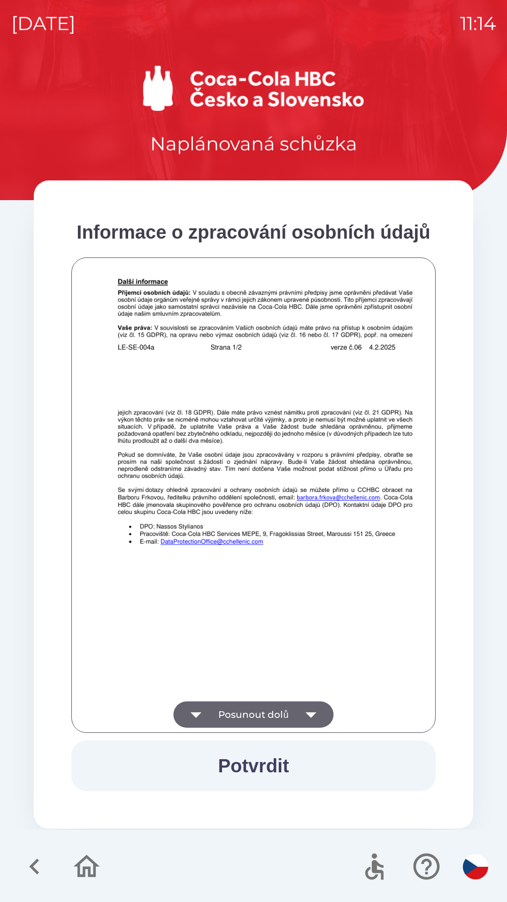
click at [253, 716] on button "Posunout dolů" at bounding box center [253, 714] width 160 height 26
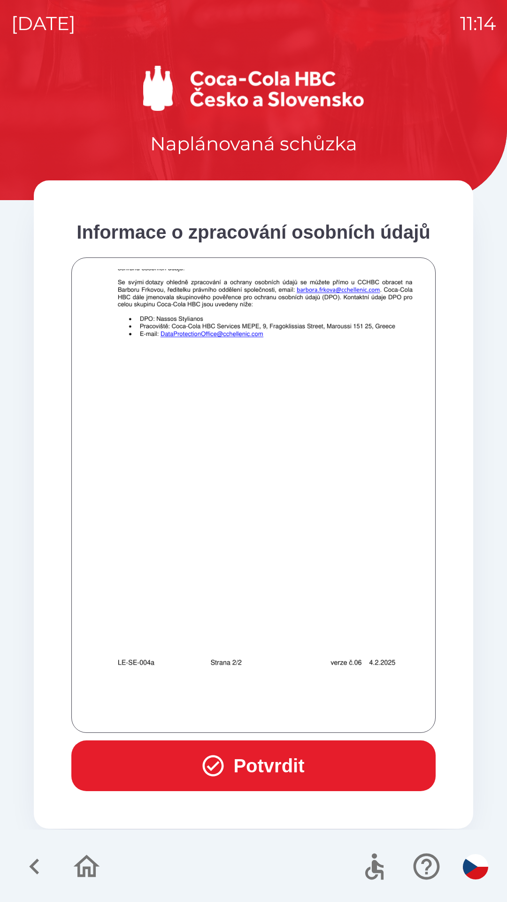
click at [267, 767] on button "Potvrdit" at bounding box center [253, 765] width 364 height 51
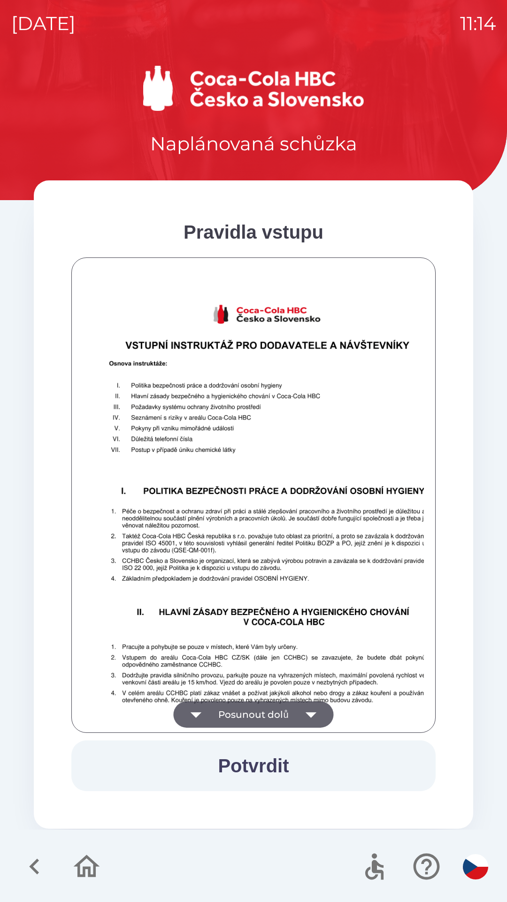
click at [285, 721] on button "Posunout dolů" at bounding box center [253, 714] width 160 height 26
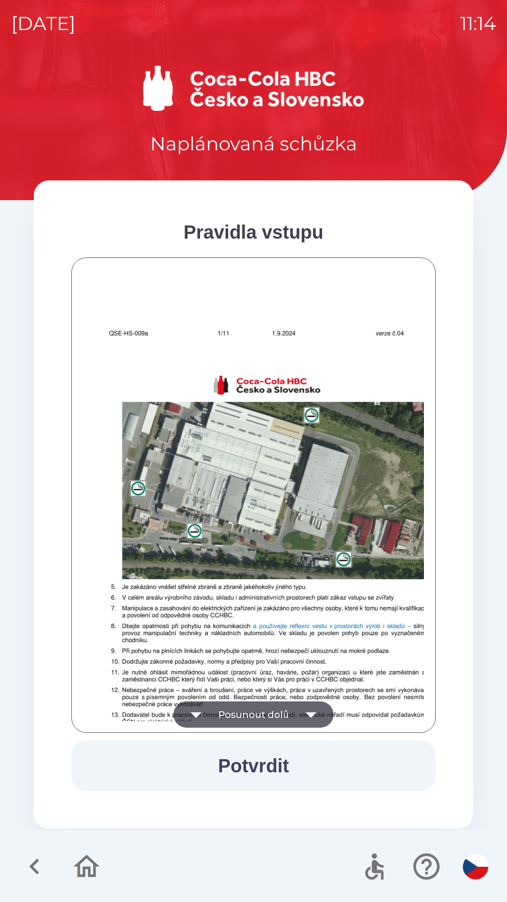
click at [284, 717] on button "Posunout dolů" at bounding box center [253, 714] width 160 height 26
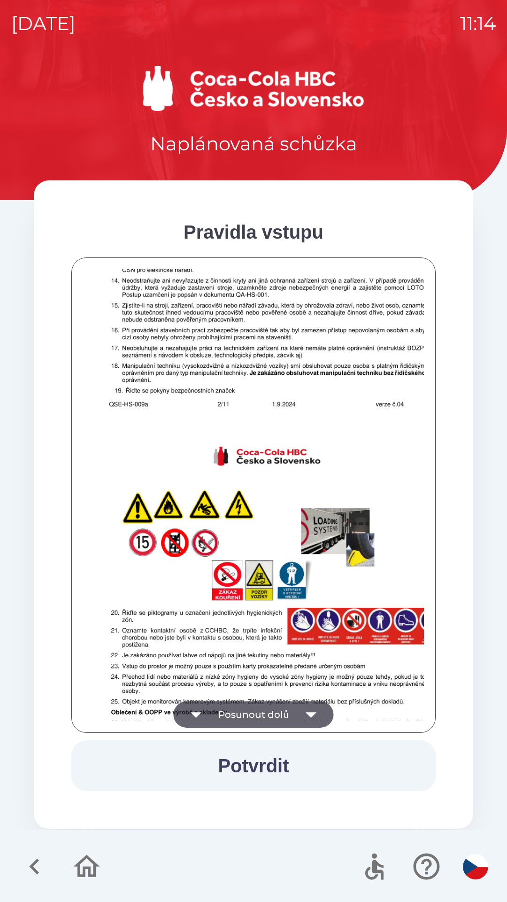
click at [287, 713] on button "Posunout dolů" at bounding box center [253, 714] width 160 height 26
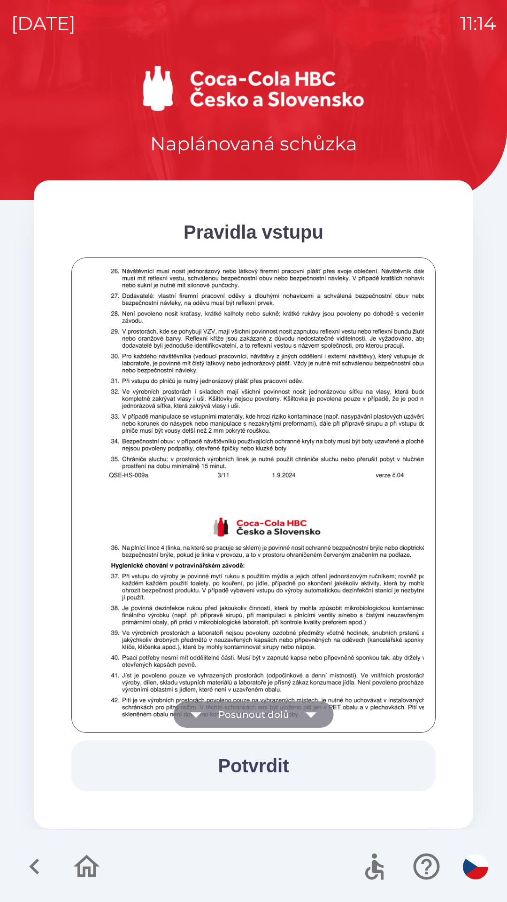
click at [296, 710] on button "Posunout dolů" at bounding box center [253, 714] width 160 height 26
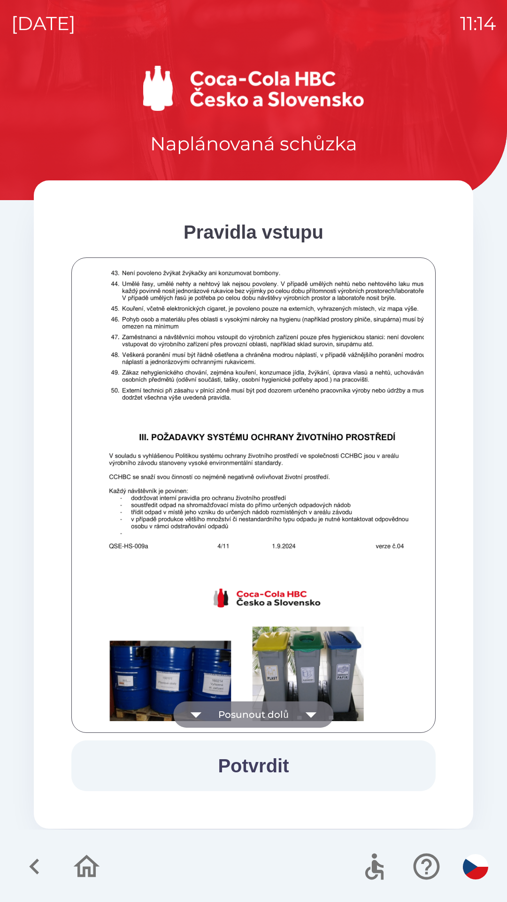
click at [305, 709] on icon "button" at bounding box center [311, 714] width 26 height 26
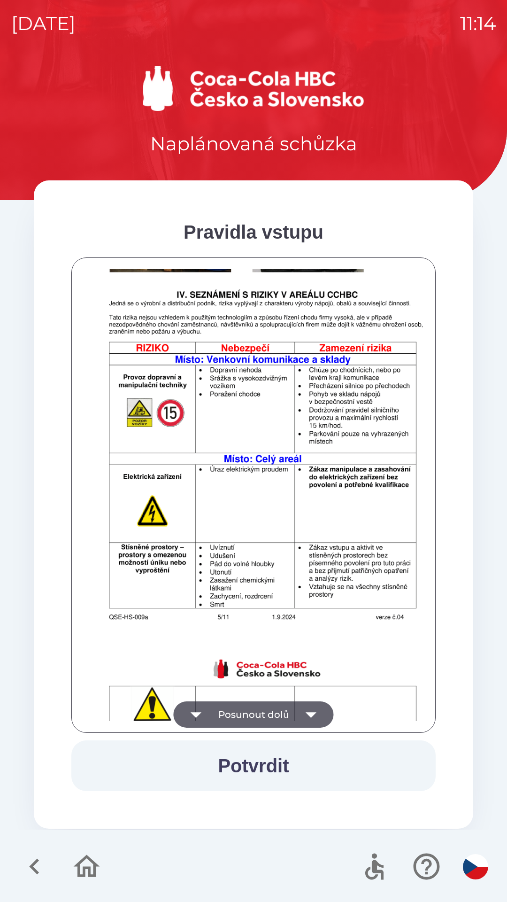
click at [307, 710] on icon "button" at bounding box center [311, 714] width 26 height 26
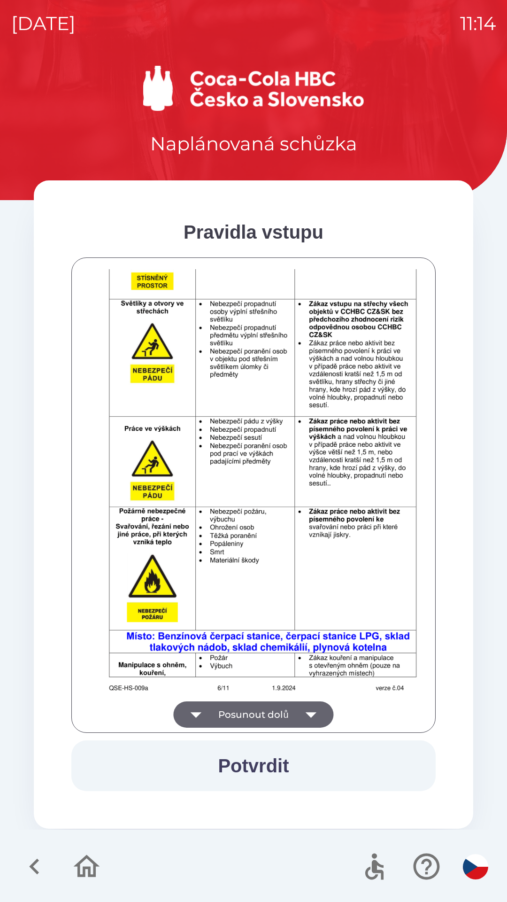
click at [310, 717] on icon "button" at bounding box center [311, 715] width 11 height 6
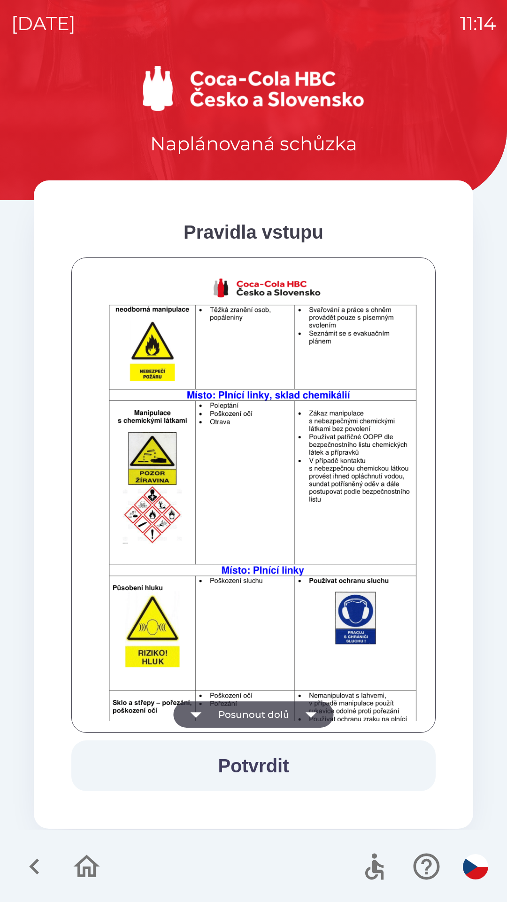
click at [313, 708] on icon "button" at bounding box center [311, 714] width 26 height 26
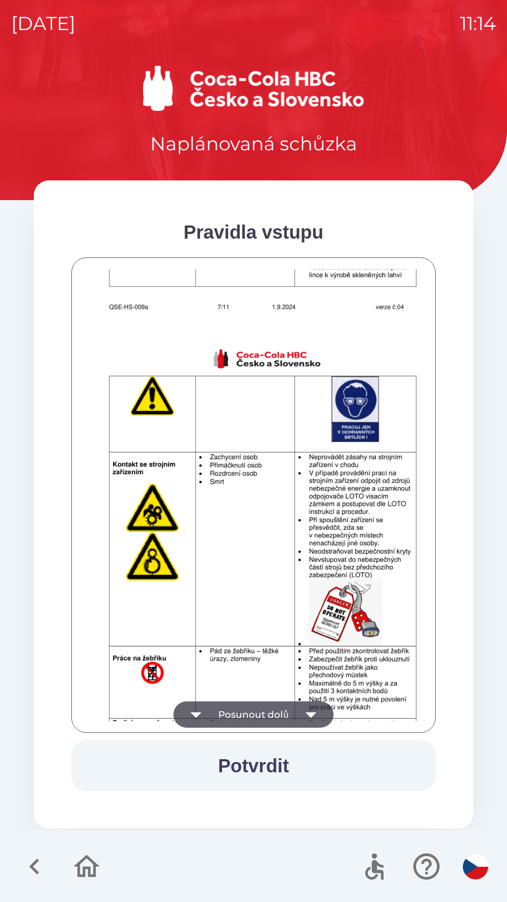
click at [310, 717] on icon "button" at bounding box center [311, 714] width 26 height 26
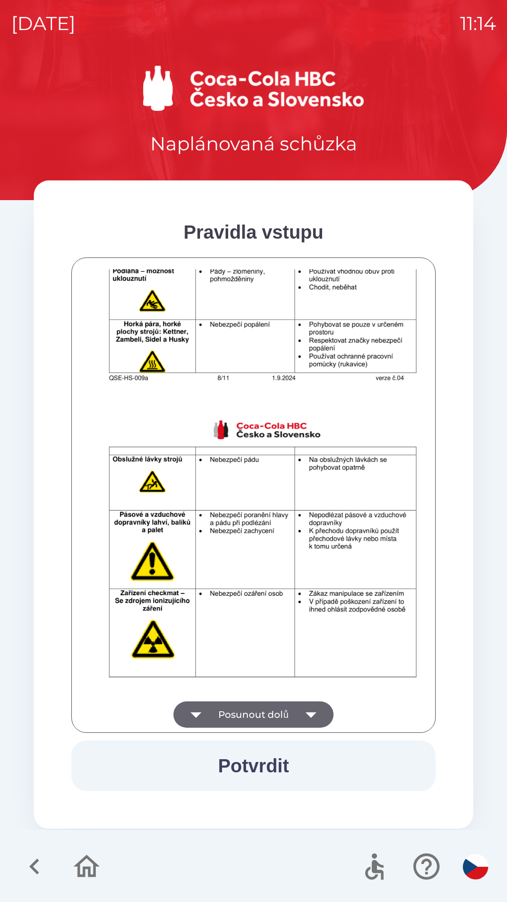
click at [305, 713] on icon "button" at bounding box center [311, 714] width 26 height 26
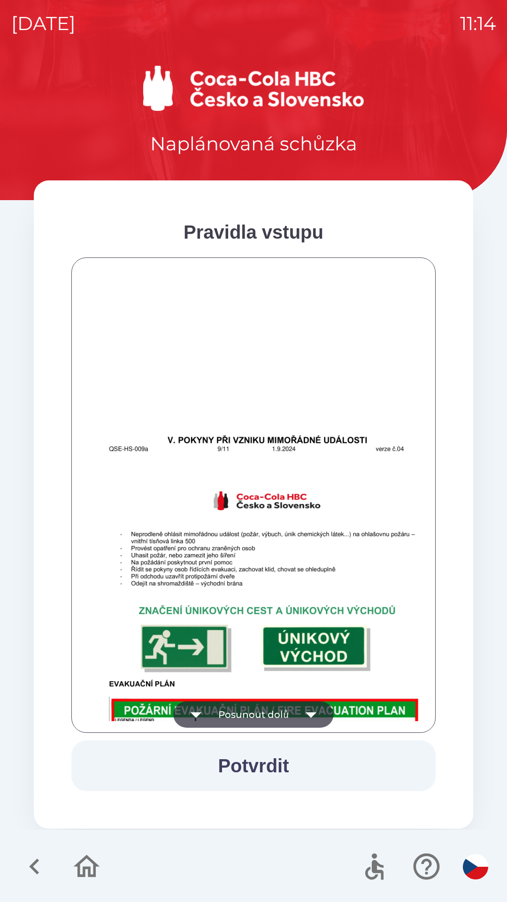
click at [306, 709] on icon "button" at bounding box center [311, 714] width 26 height 26
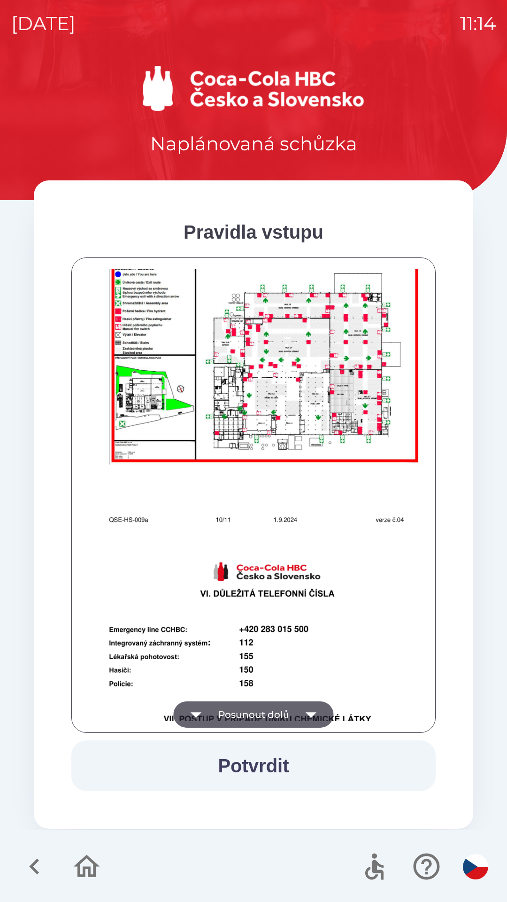
click at [305, 713] on icon "button" at bounding box center [311, 714] width 26 height 26
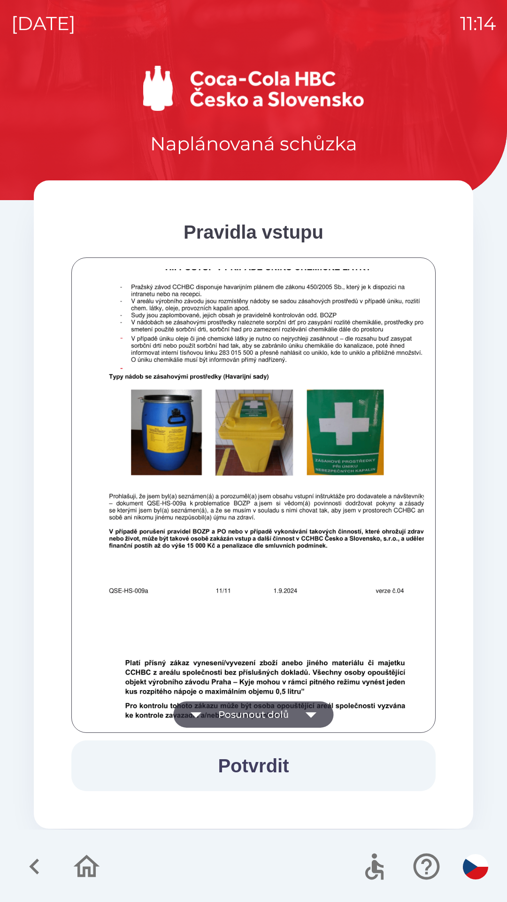
click at [306, 705] on icon "button" at bounding box center [311, 714] width 26 height 26
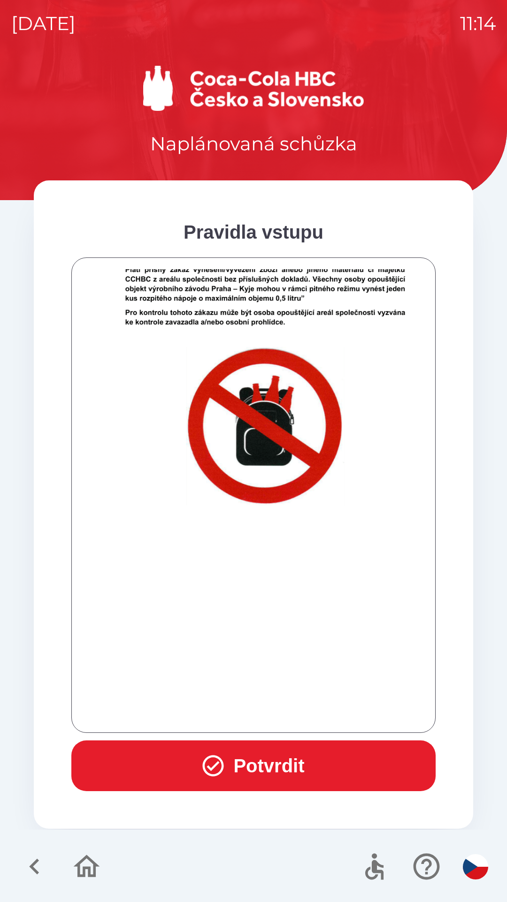
click at [306, 717] on div at bounding box center [253, 495] width 341 height 452
click at [302, 712] on div at bounding box center [253, 495] width 341 height 452
click at [294, 766] on button "Potvrdit" at bounding box center [253, 765] width 364 height 51
